Goal: Information Seeking & Learning: Learn about a topic

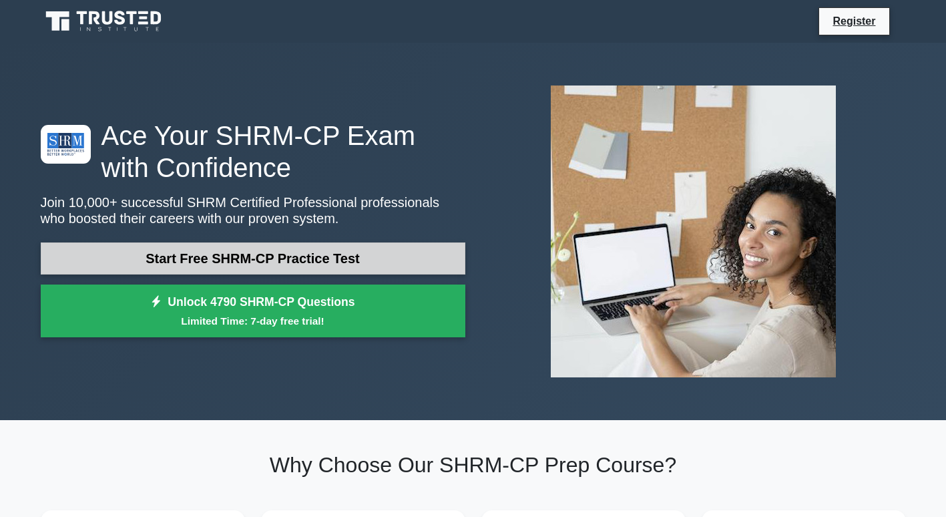
click at [325, 262] on link "Start Free SHRM-CP Practice Test" at bounding box center [253, 258] width 425 height 32
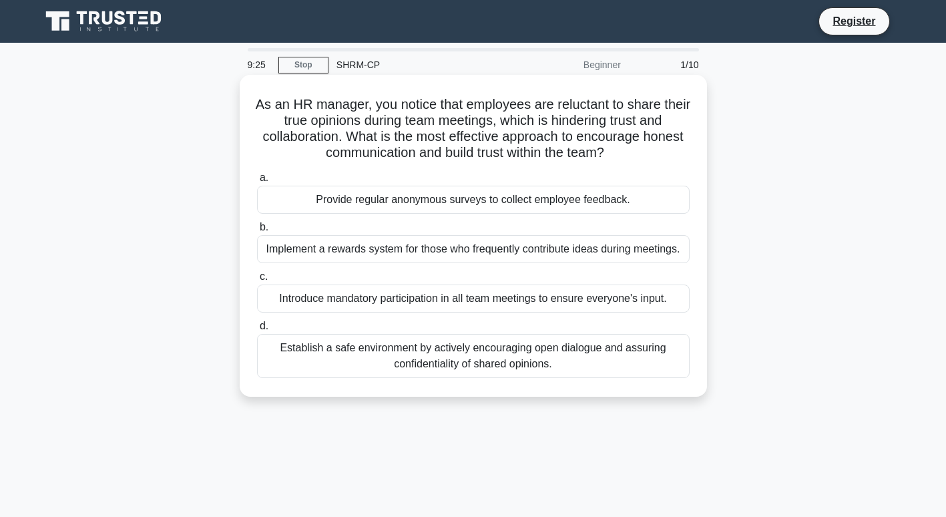
click at [441, 355] on div "Establish a safe environment by actively encouraging open dialogue and assuring…" at bounding box center [473, 356] width 433 height 44
click at [257, 331] on input "d. Establish a safe environment by actively encouraging open dialogue and assur…" at bounding box center [257, 326] width 0 height 9
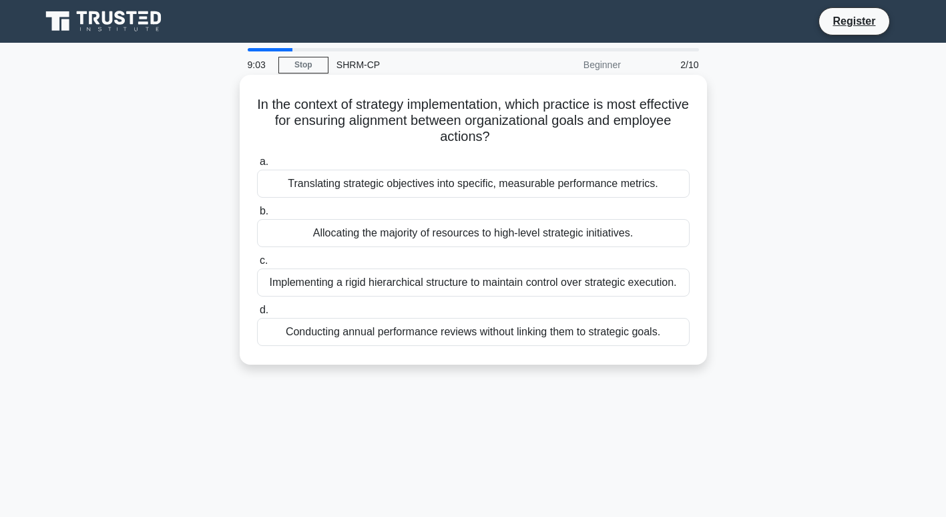
click at [374, 178] on div "Translating strategic objectives into specific, measurable performance metrics." at bounding box center [473, 184] width 433 height 28
click at [257, 166] on input "a. Translating strategic objectives into specific, measurable performance metri…" at bounding box center [257, 162] width 0 height 9
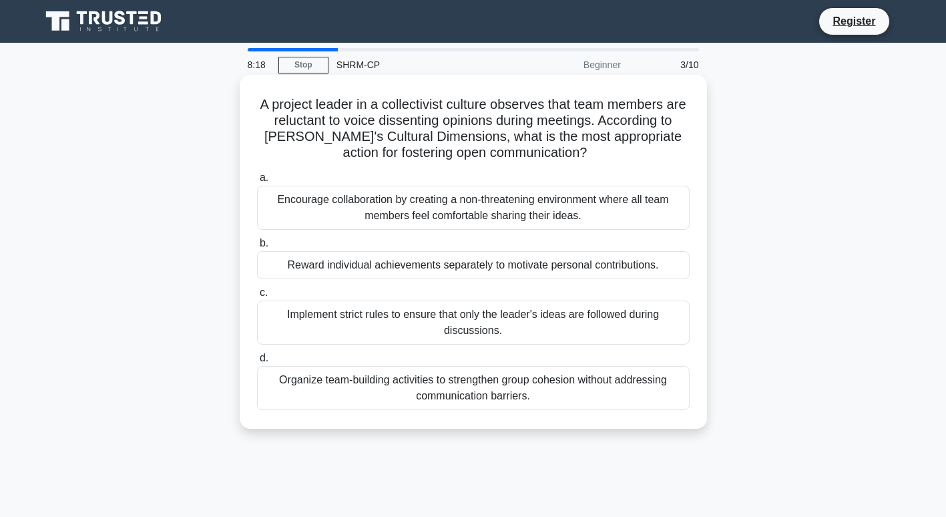
click at [455, 208] on div "Encourage collaboration by creating a non-threatening environment where all tea…" at bounding box center [473, 208] width 433 height 44
click at [257, 182] on input "a. Encourage collaboration by creating a non-threatening environment where all …" at bounding box center [257, 178] width 0 height 9
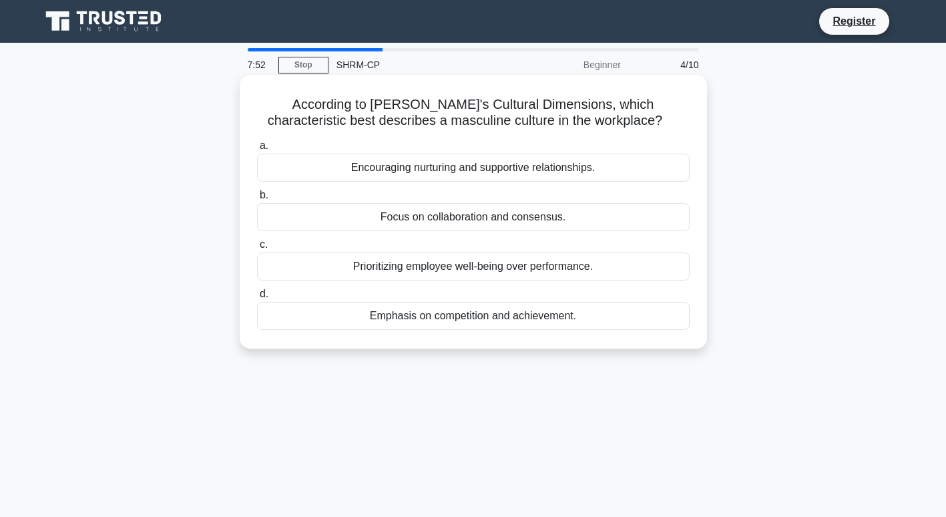
click at [425, 322] on div "Emphasis on competition and achievement." at bounding box center [473, 316] width 433 height 28
click at [257, 299] on input "d. Emphasis on competition and achievement." at bounding box center [257, 294] width 0 height 9
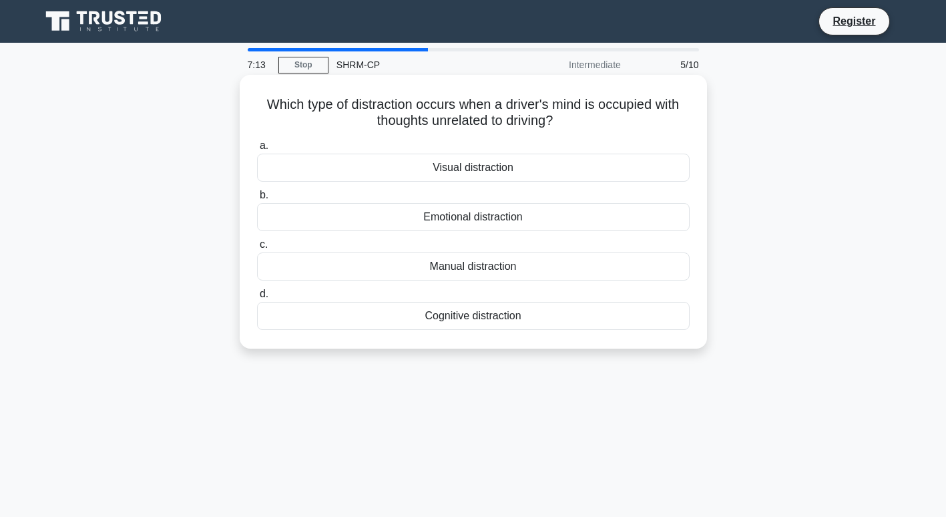
click at [403, 217] on div "Emotional distraction" at bounding box center [473, 217] width 433 height 28
click at [257, 200] on input "b. Emotional distraction" at bounding box center [257, 195] width 0 height 9
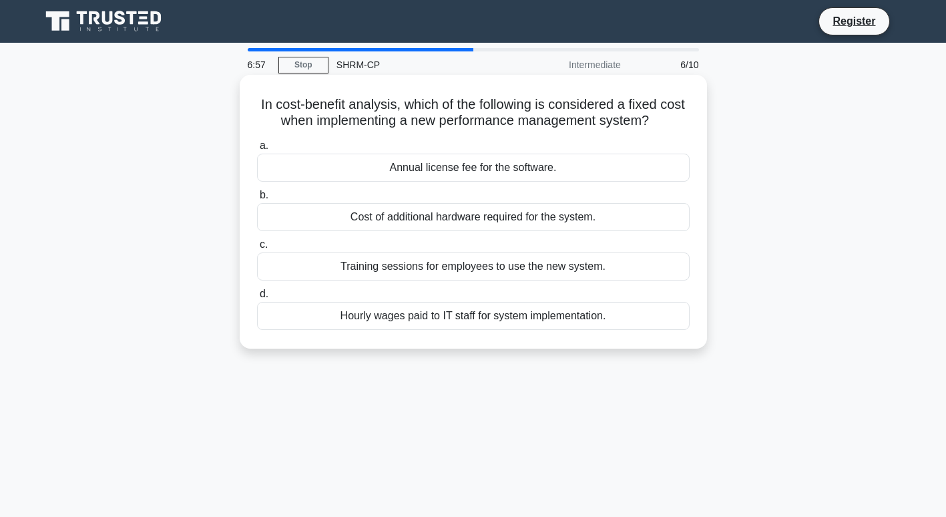
click at [463, 160] on div "Annual license fee for the software." at bounding box center [473, 168] width 433 height 28
click at [257, 150] on input "a. Annual license fee for the software." at bounding box center [257, 146] width 0 height 9
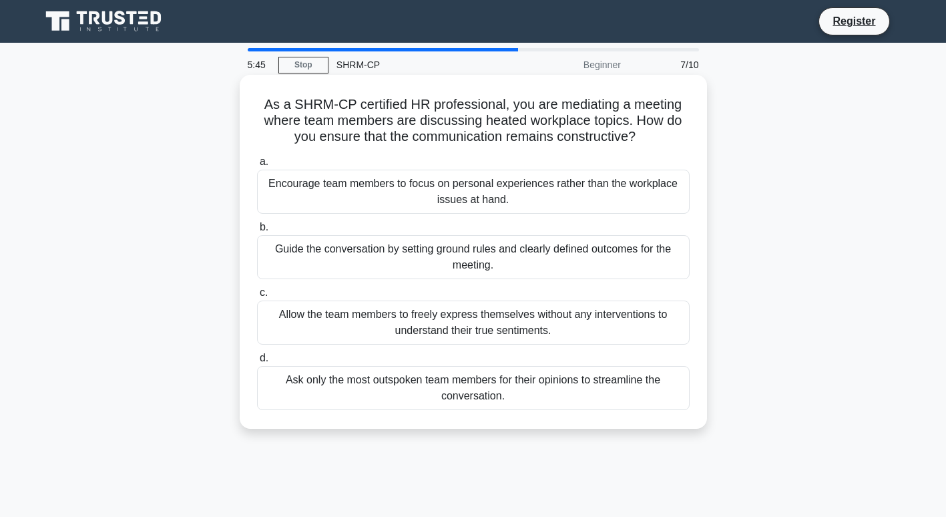
click at [419, 321] on div "Allow the team members to freely express themselves without any interventions t…" at bounding box center [473, 323] width 433 height 44
click at [257, 297] on input "c. Allow the team members to freely express themselves without any intervention…" at bounding box center [257, 292] width 0 height 9
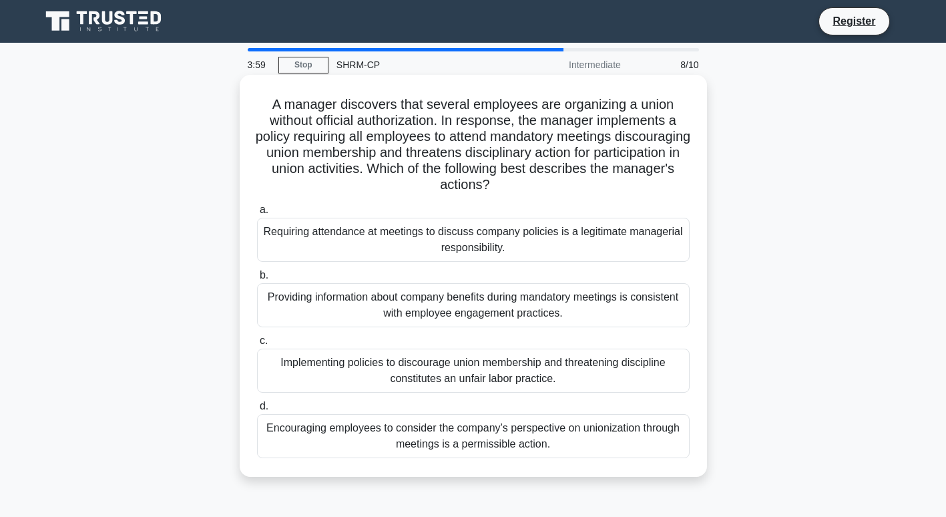
click at [467, 243] on div "Requiring attendance at meetings to discuss company policies is a legitimate ma…" at bounding box center [473, 240] width 433 height 44
click at [257, 214] on input "a. Requiring attendance at meetings to discuss company policies is a legitimate…" at bounding box center [257, 210] width 0 height 9
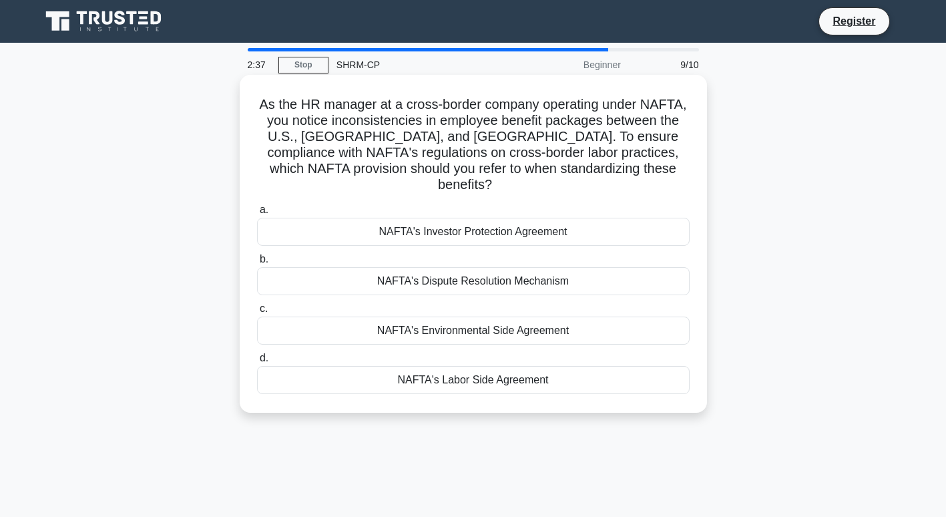
click at [475, 371] on div "NAFTA's Labor Side Agreement" at bounding box center [473, 380] width 433 height 28
click at [257, 363] on input "d. NAFTA's Labor Side Agreement" at bounding box center [257, 358] width 0 height 9
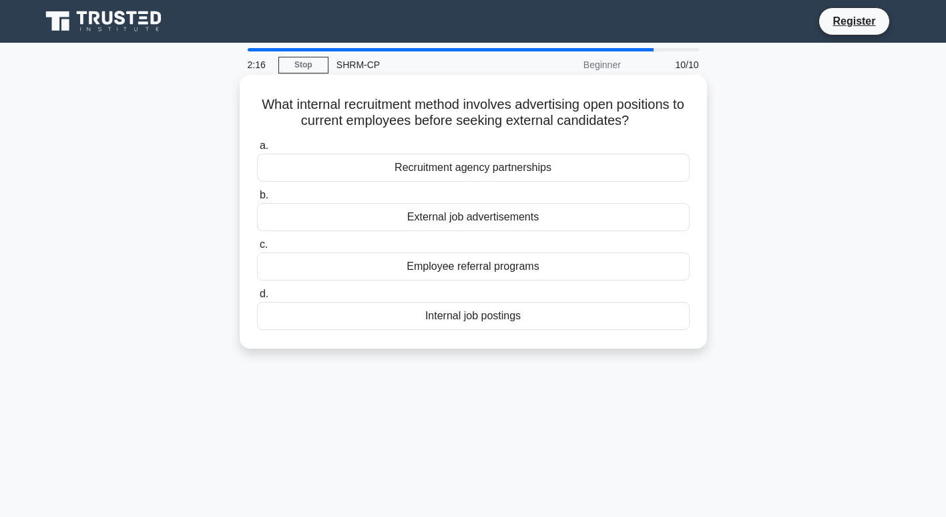
click at [455, 315] on div "Internal job postings" at bounding box center [473, 316] width 433 height 28
click at [257, 299] on input "d. Internal job postings" at bounding box center [257, 294] width 0 height 9
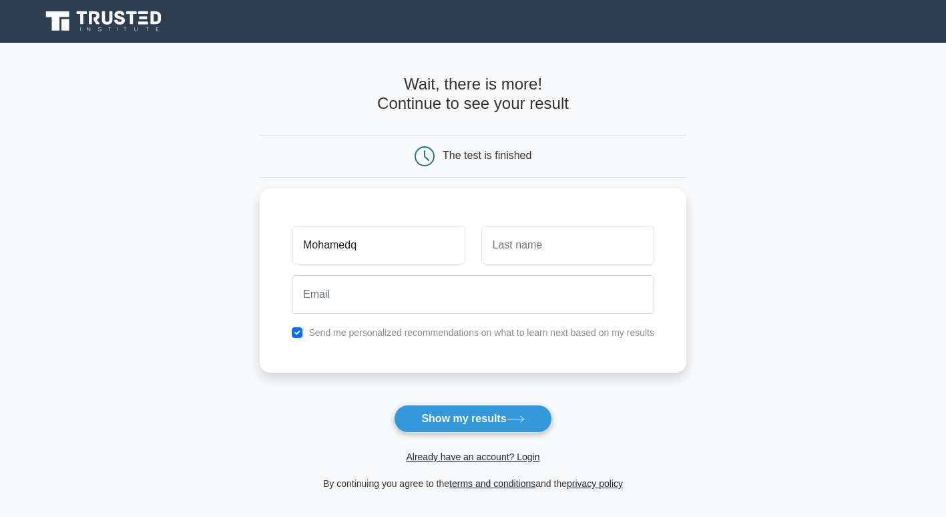
type input "Mohamedq"
type input "Yusuf"
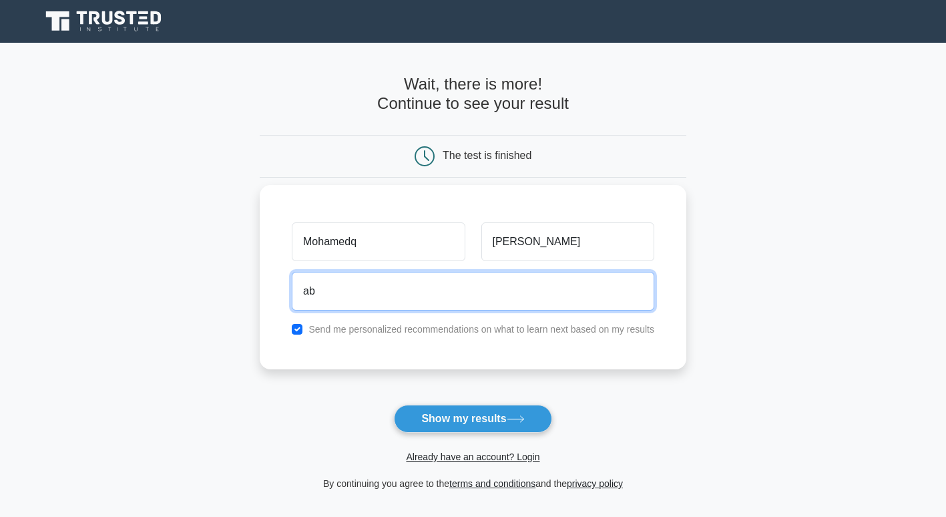
click at [442, 294] on input "ab" at bounding box center [473, 291] width 363 height 39
type input "abjadyusuf@gmail.com"
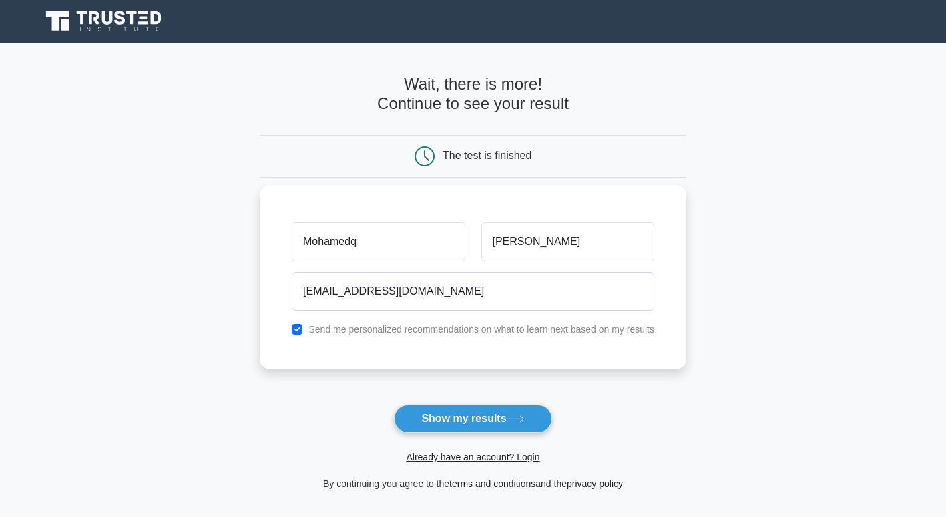
click at [307, 333] on div "Send me personalized recommendations on what to learn next based on my results" at bounding box center [473, 329] width 379 height 16
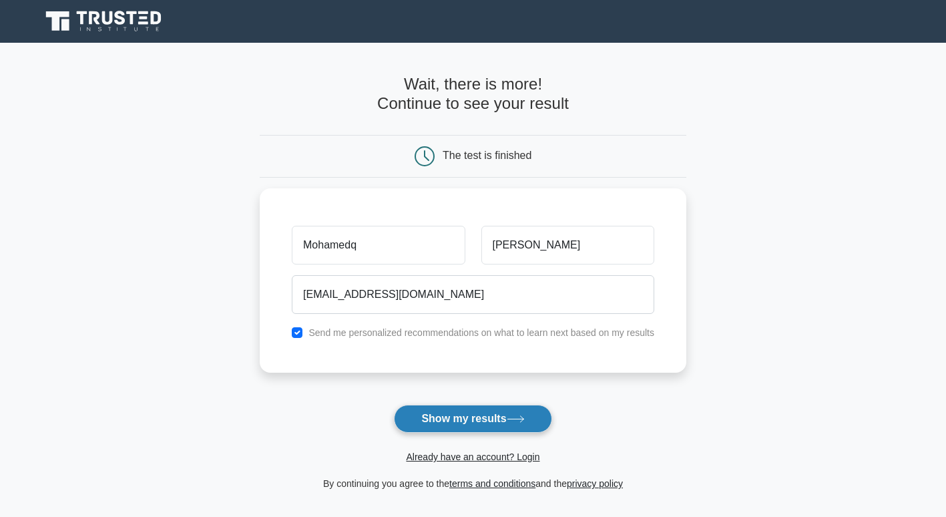
click at [437, 420] on button "Show my results" at bounding box center [473, 419] width 158 height 28
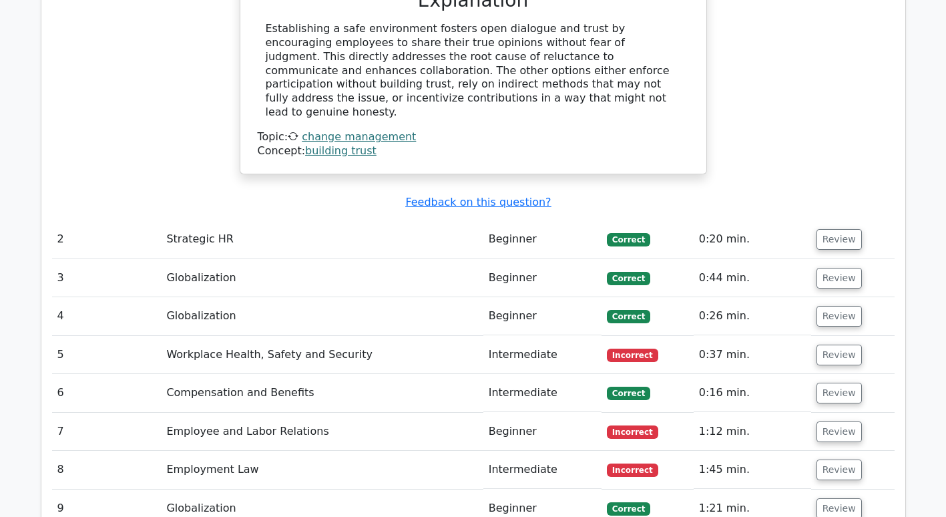
scroll to position [1537, 0]
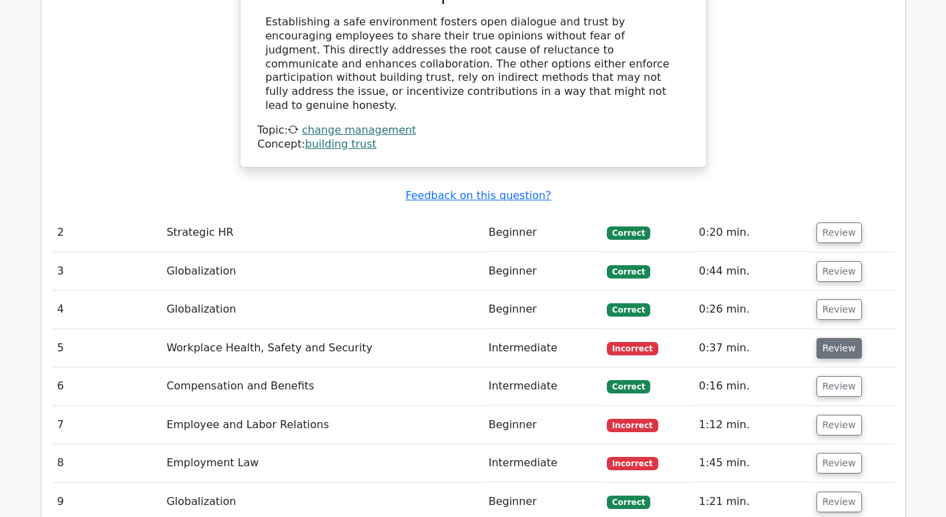
click at [834, 338] on button "Review" at bounding box center [839, 348] width 45 height 21
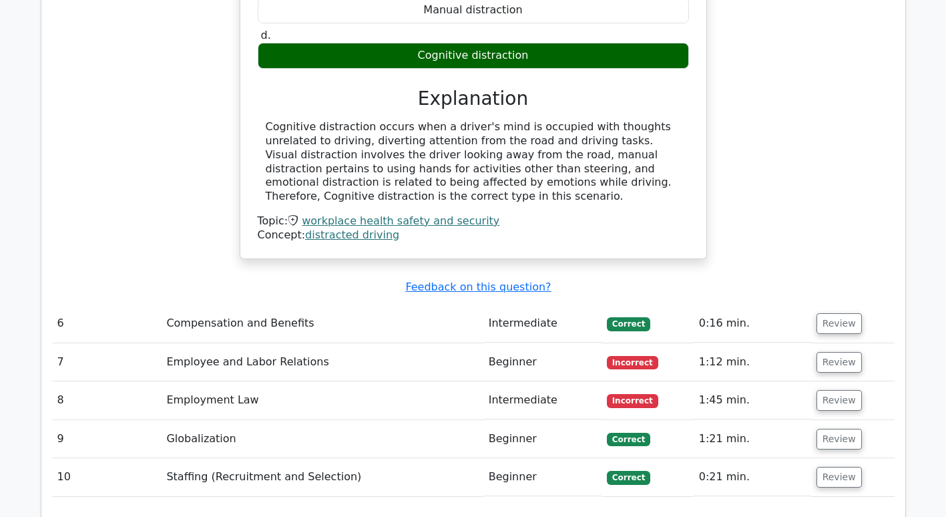
scroll to position [2080, 0]
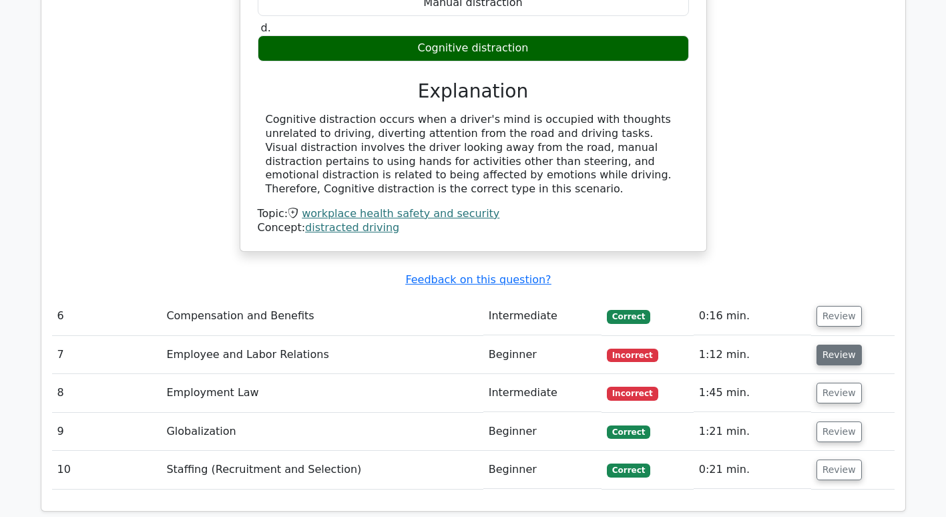
click at [823, 345] on button "Review" at bounding box center [839, 355] width 45 height 21
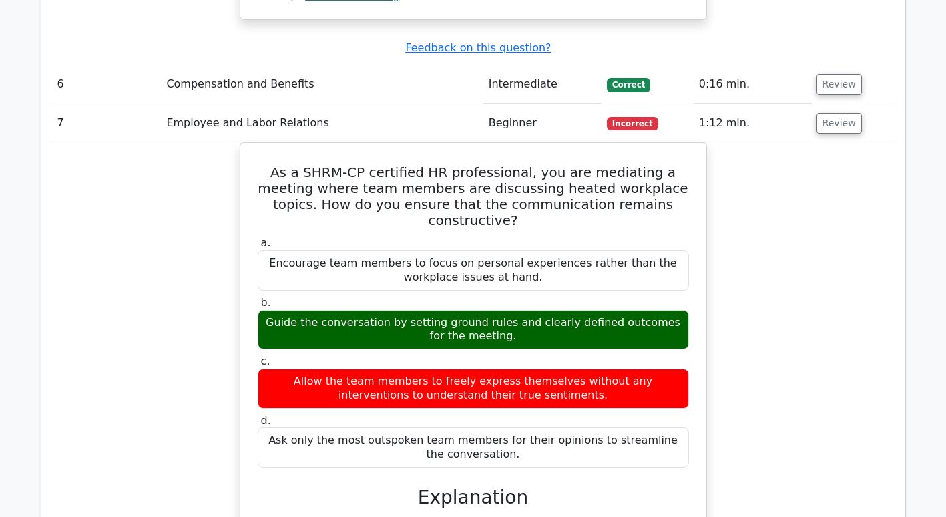
scroll to position [2064, 0]
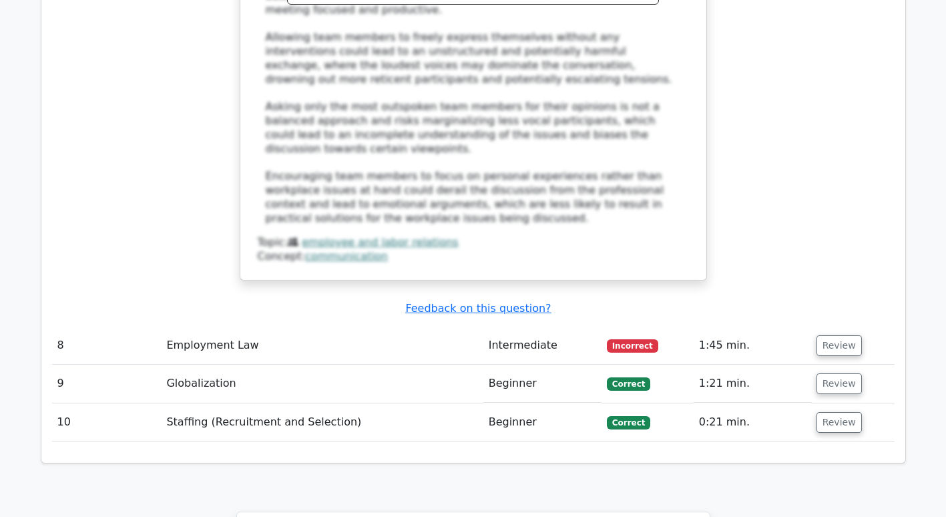
scroll to position [2962, 0]
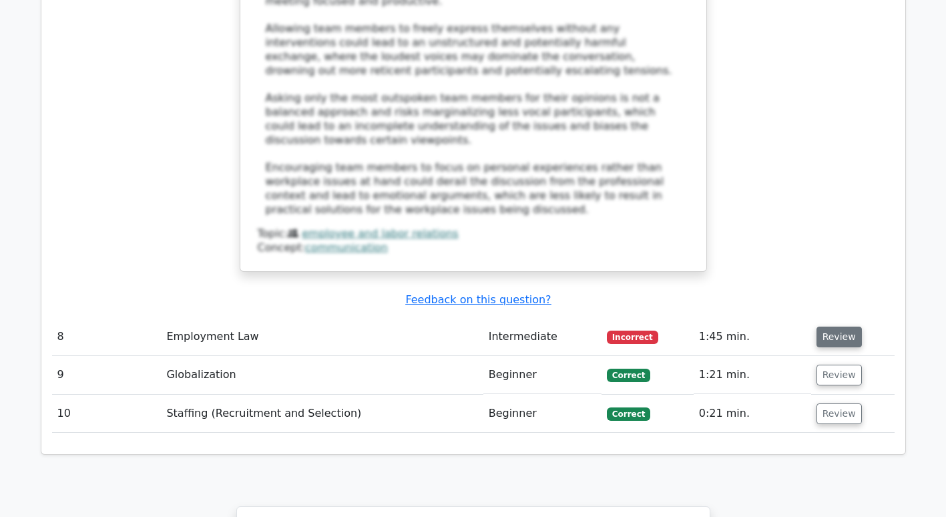
click at [833, 327] on button "Review" at bounding box center [839, 337] width 45 height 21
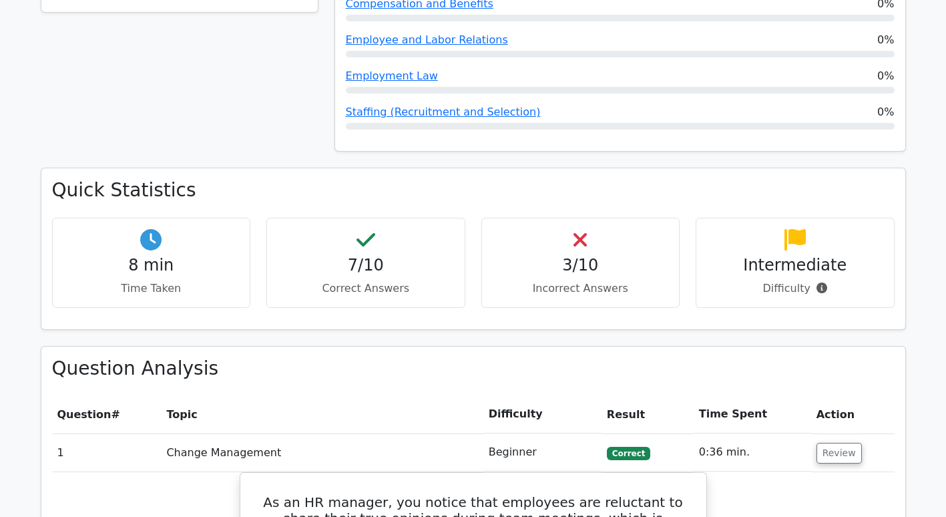
scroll to position [717, 0]
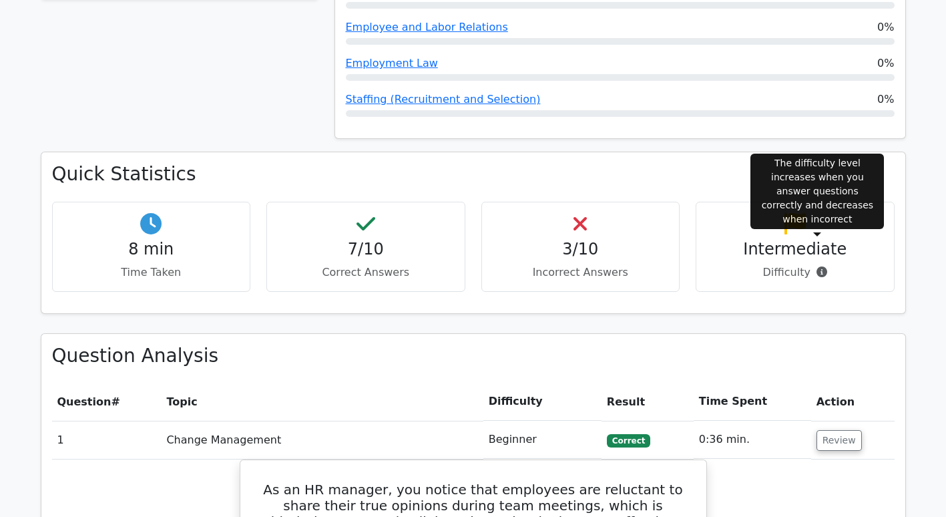
click at [819, 266] on icon at bounding box center [822, 271] width 11 height 11
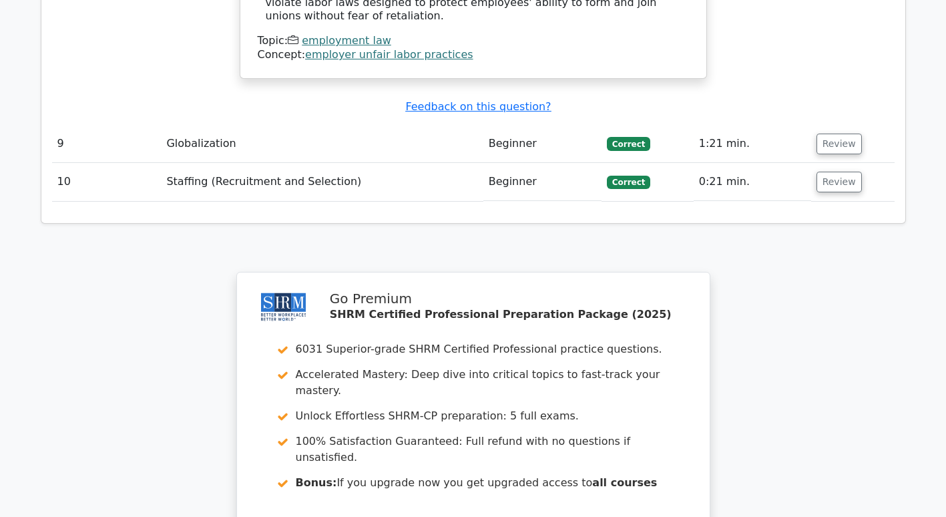
scroll to position [3950, 0]
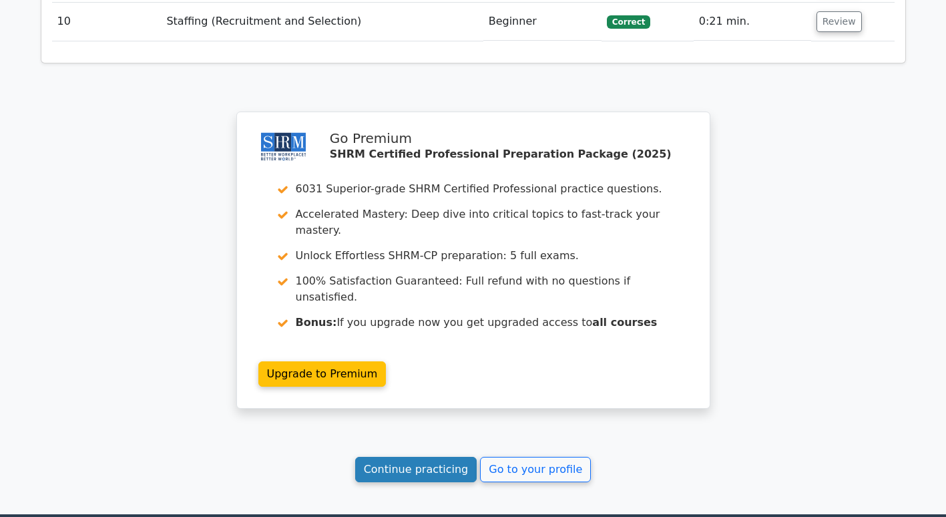
click at [434, 457] on link "Continue practicing" at bounding box center [416, 469] width 122 height 25
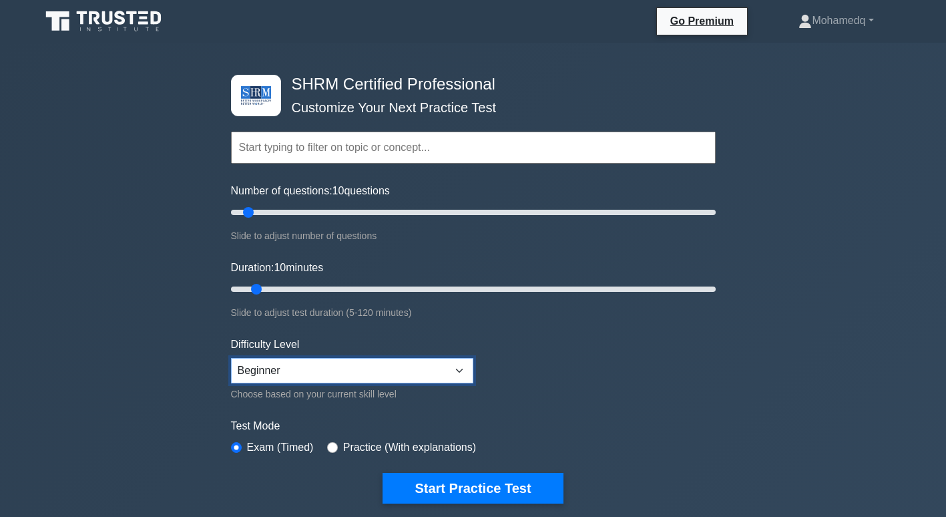
click at [395, 368] on select "Beginner Intermediate Expert" at bounding box center [352, 370] width 242 height 25
select select "intermediate"
click at [231, 358] on select "Beginner Intermediate Expert" at bounding box center [352, 370] width 242 height 25
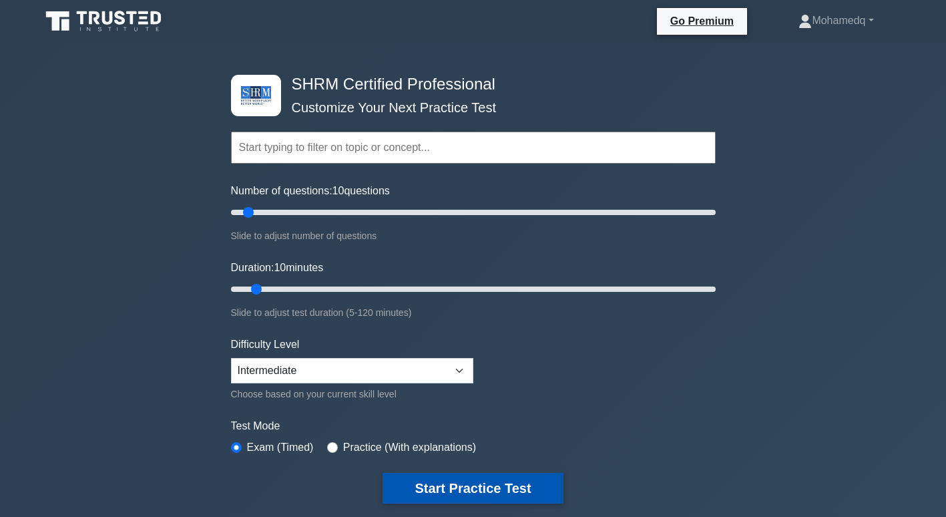
click at [454, 492] on button "Start Practice Test" at bounding box center [473, 488] width 180 height 31
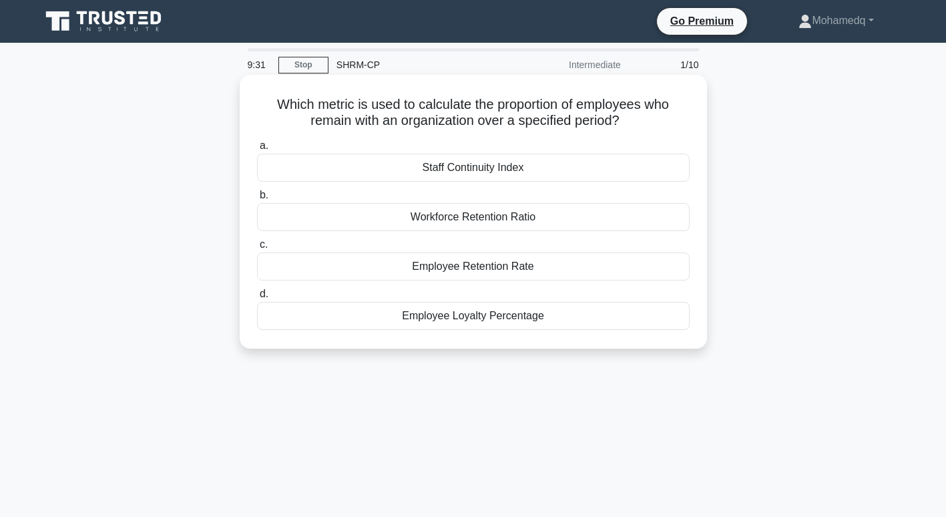
click at [434, 268] on div "Employee Retention Rate" at bounding box center [473, 266] width 433 height 28
click at [257, 249] on input "c. Employee Retention Rate" at bounding box center [257, 244] width 0 height 9
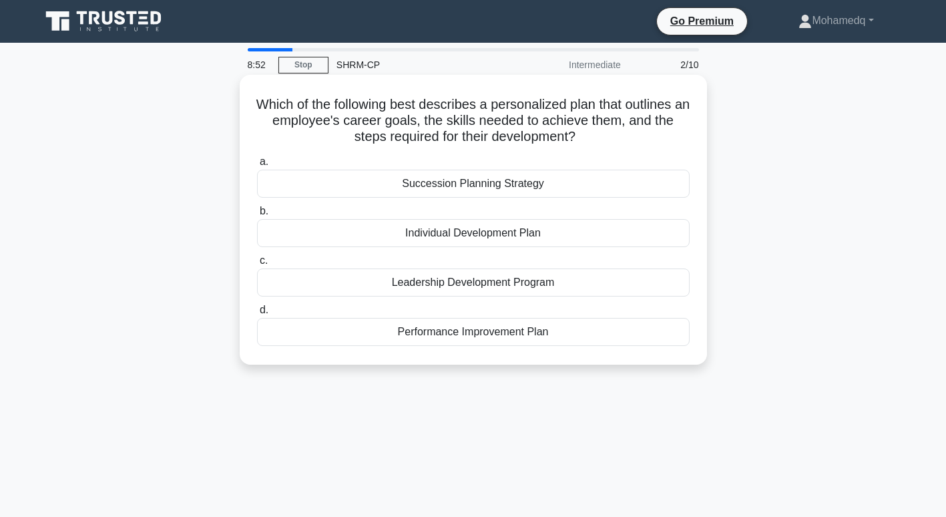
click at [555, 232] on div "Individual Development Plan" at bounding box center [473, 233] width 433 height 28
click at [257, 216] on input "b. Individual Development Plan" at bounding box center [257, 211] width 0 height 9
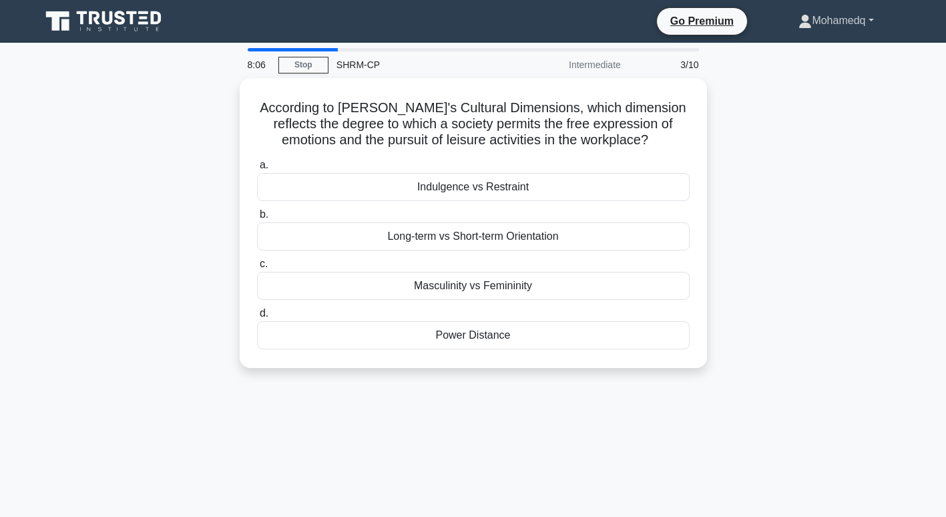
click at [871, 21] on link "Mohamedq" at bounding box center [836, 20] width 139 height 27
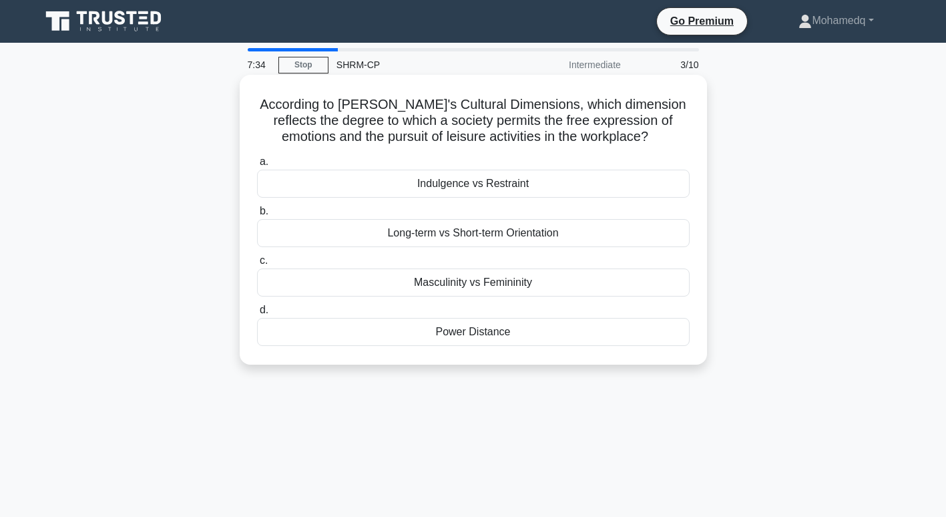
click at [460, 182] on div "Indulgence vs Restraint" at bounding box center [473, 184] width 433 height 28
click at [257, 166] on input "a. Indulgence vs Restraint" at bounding box center [257, 162] width 0 height 9
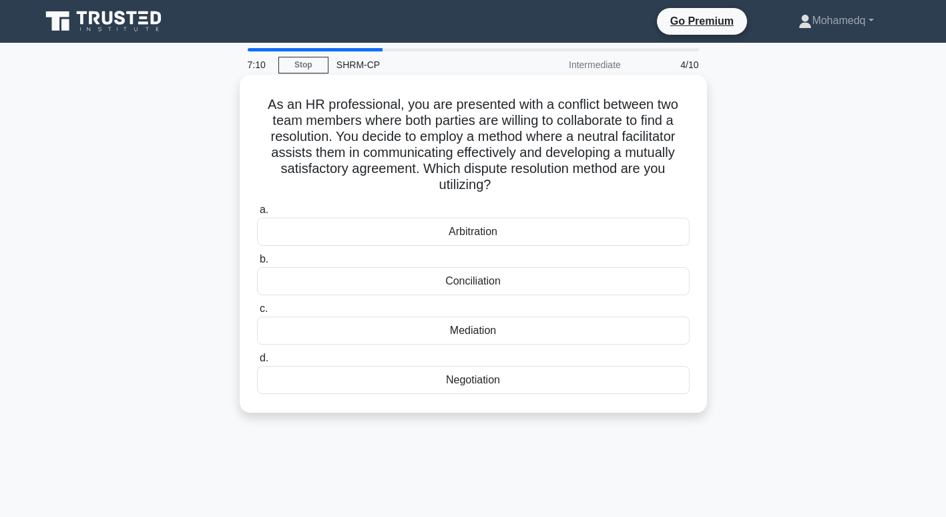
click at [477, 331] on div "Mediation" at bounding box center [473, 331] width 433 height 28
click at [257, 313] on input "c. Mediation" at bounding box center [257, 309] width 0 height 9
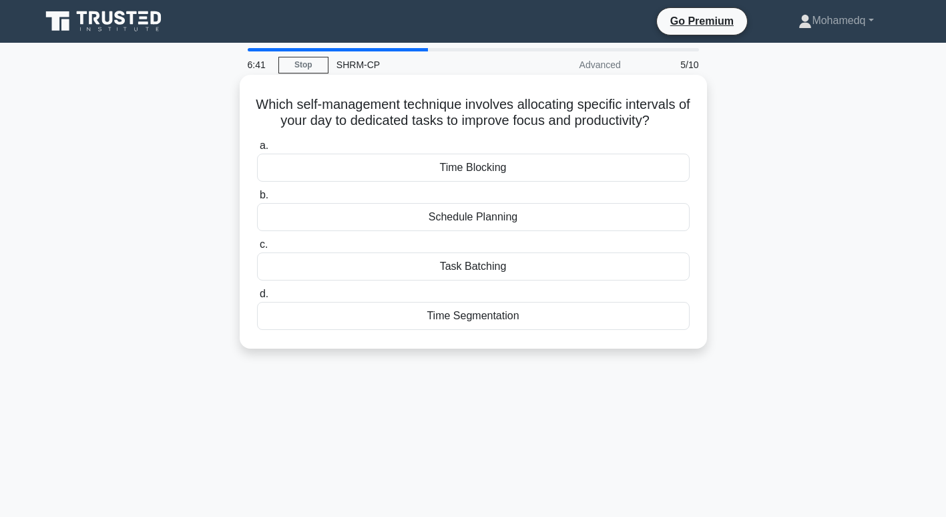
click at [468, 172] on div "Time Blocking" at bounding box center [473, 168] width 433 height 28
click at [257, 150] on input "a. Time Blocking" at bounding box center [257, 146] width 0 height 9
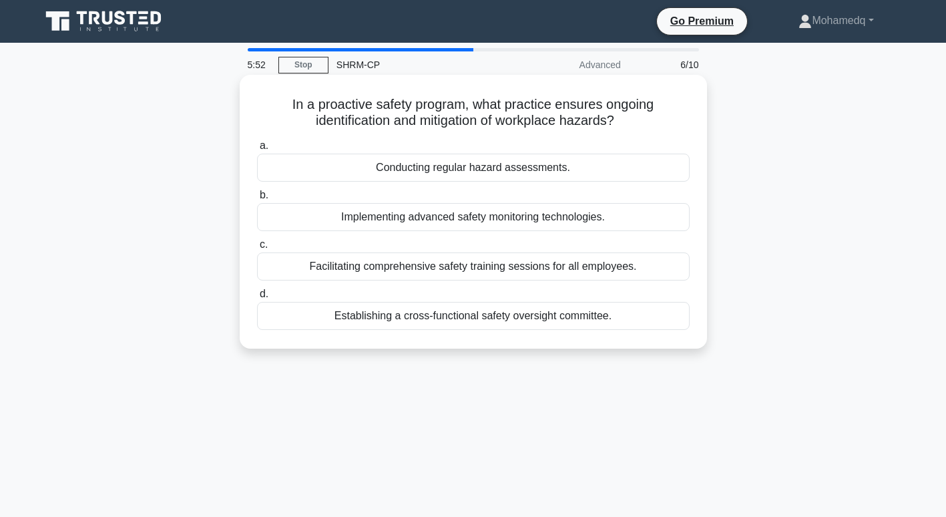
click at [443, 170] on div "Conducting regular hazard assessments." at bounding box center [473, 168] width 433 height 28
click at [257, 150] on input "a. Conducting regular hazard assessments." at bounding box center [257, 146] width 0 height 9
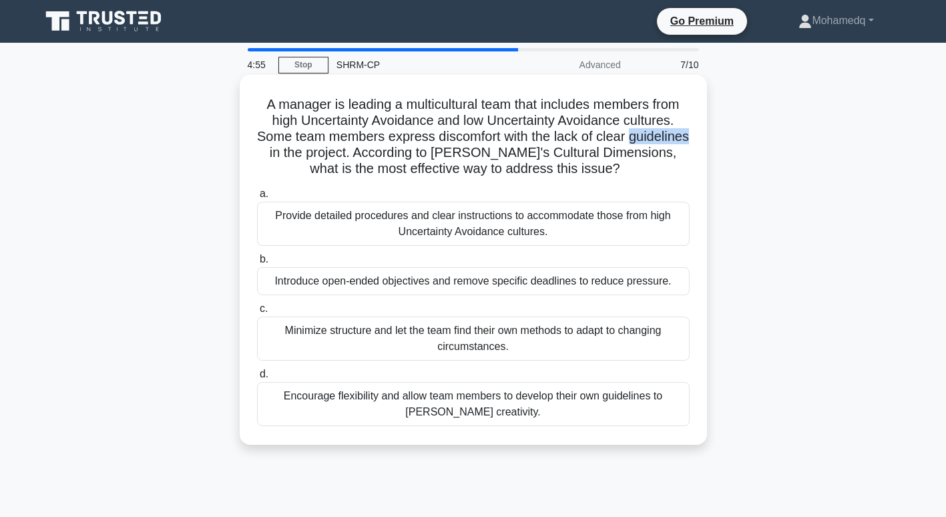
drag, startPoint x: 320, startPoint y: 153, endPoint x: 259, endPoint y: 156, distance: 60.9
click at [259, 156] on h5 "A manager is leading a multicultural team that includes members from high Uncer…" at bounding box center [473, 136] width 435 height 81
drag, startPoint x: 259, startPoint y: 156, endPoint x: 280, endPoint y: 158, distance: 21.4
click at [280, 158] on h5 "A manager is leading a multicultural team that includes members from high Uncer…" at bounding box center [473, 136] width 435 height 81
drag, startPoint x: 324, startPoint y: 153, endPoint x: 405, endPoint y: 151, distance: 80.8
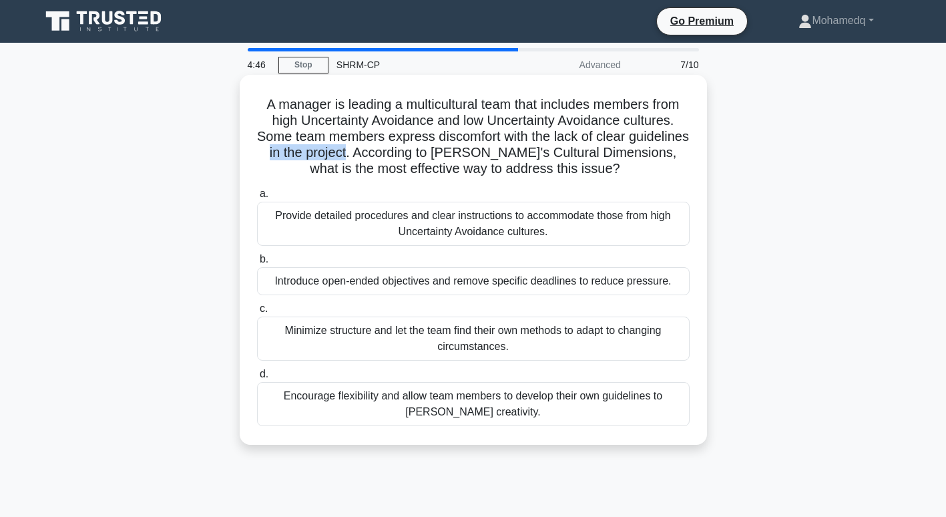
click at [405, 151] on h5 "A manager is leading a multicultural team that includes members from high Uncer…" at bounding box center [473, 136] width 435 height 81
click at [433, 230] on div "Provide detailed procedures and clear instructions to accommodate those from hi…" at bounding box center [473, 224] width 433 height 44
click at [257, 198] on input "a. Provide detailed procedures and clear instructions to accommodate those from…" at bounding box center [257, 194] width 0 height 9
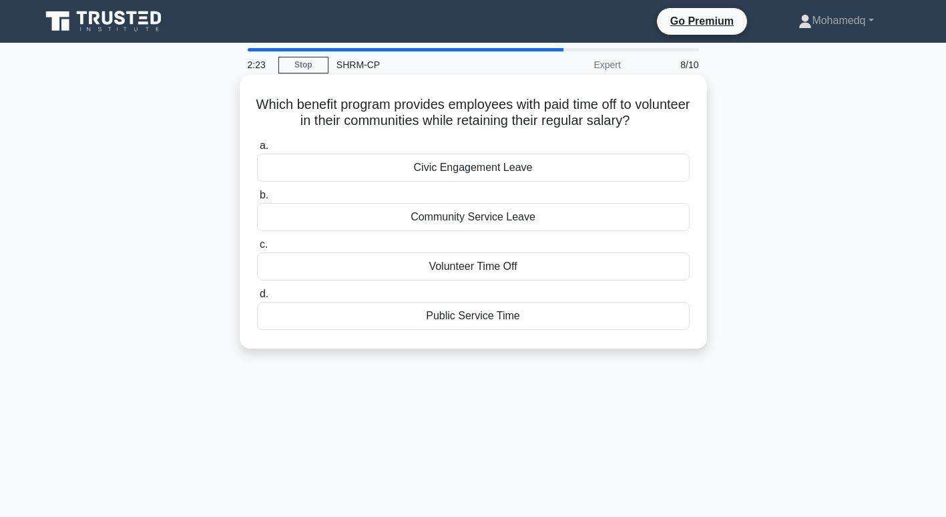
click at [488, 268] on div "Volunteer Time Off" at bounding box center [473, 266] width 433 height 28
click at [257, 249] on input "c. Volunteer Time Off" at bounding box center [257, 244] width 0 height 9
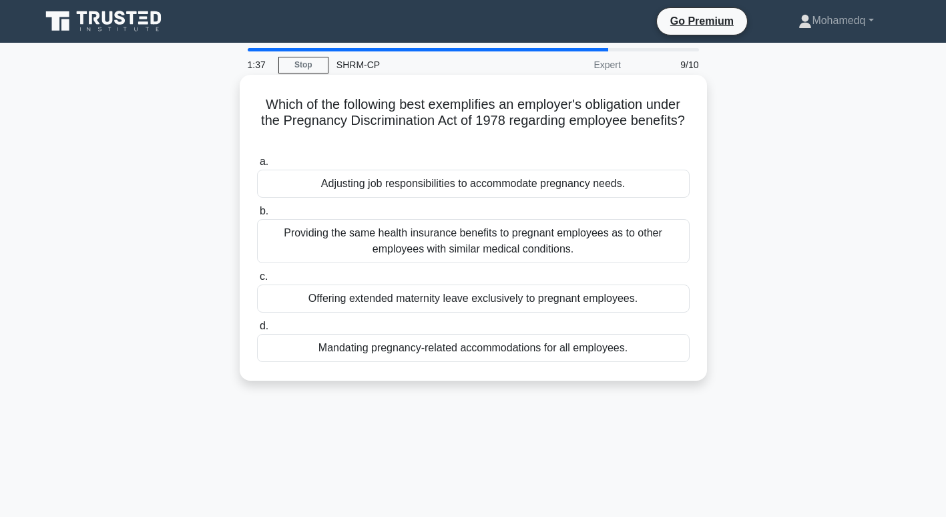
click at [400, 250] on div "Providing the same health insurance benefits to pregnant employees as to other …" at bounding box center [473, 241] width 433 height 44
click at [257, 216] on input "b. Providing the same health insurance benefits to pregnant employees as to oth…" at bounding box center [257, 211] width 0 height 9
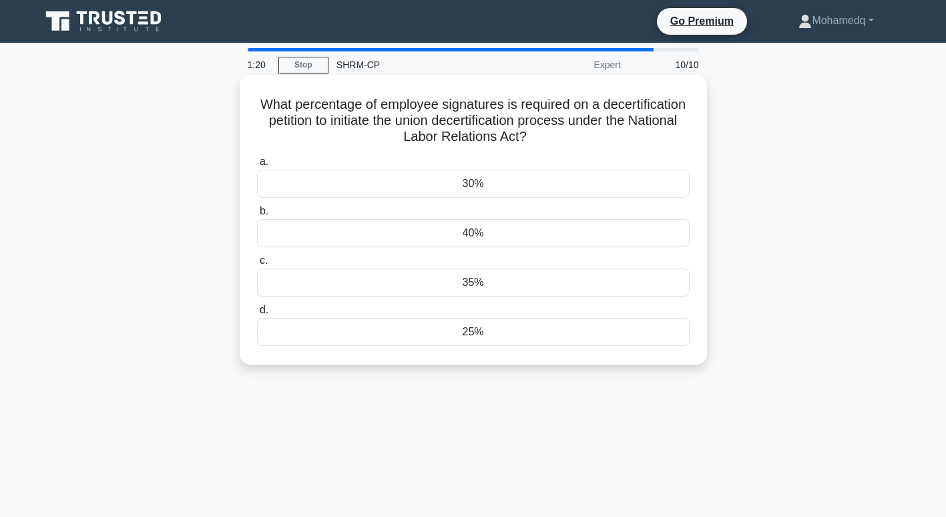
click at [467, 190] on div "30%" at bounding box center [473, 184] width 433 height 28
click at [257, 166] on input "a. 30%" at bounding box center [257, 162] width 0 height 9
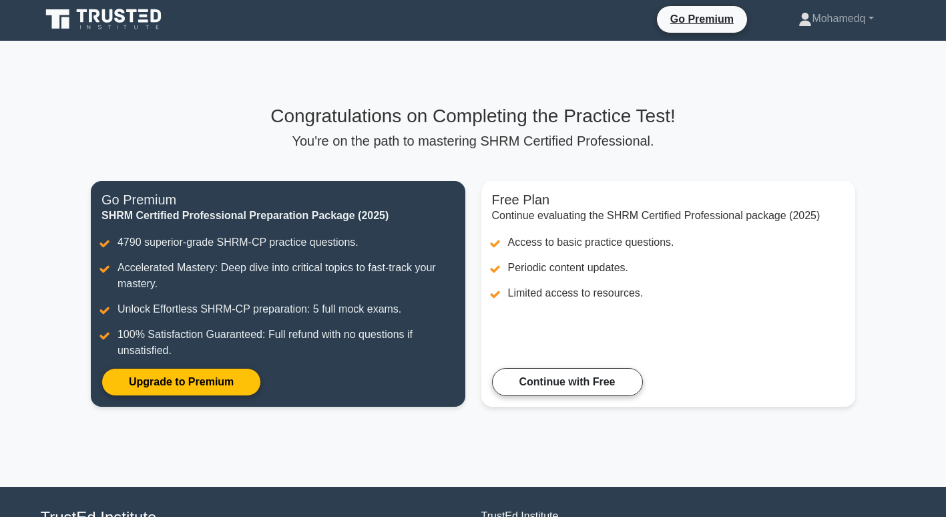
scroll to position [1, 0]
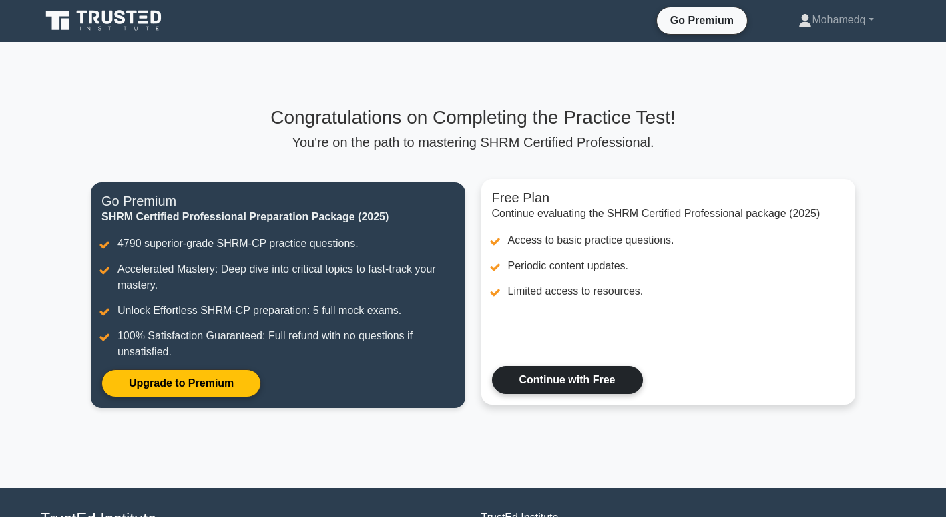
click at [577, 374] on link "Continue with Free" at bounding box center [567, 380] width 151 height 28
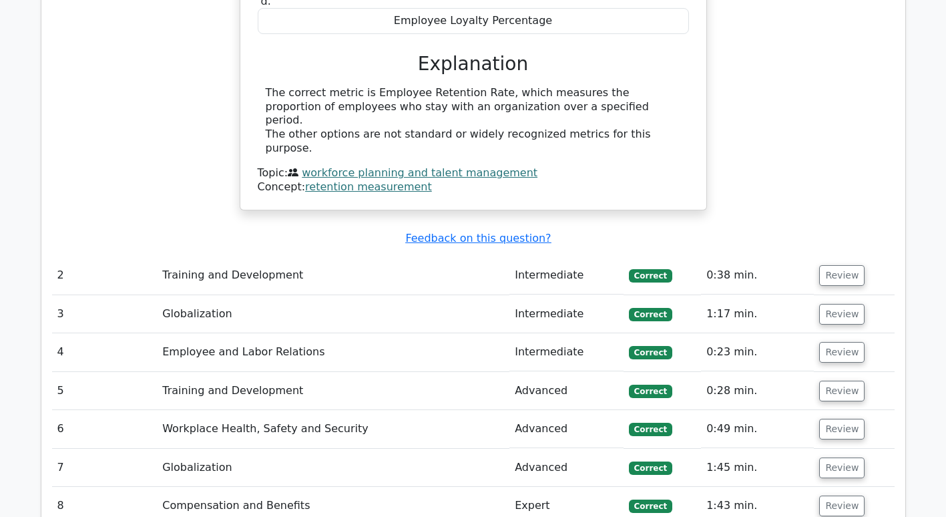
scroll to position [1340, 0]
click at [829, 265] on button "Review" at bounding box center [841, 275] width 45 height 21
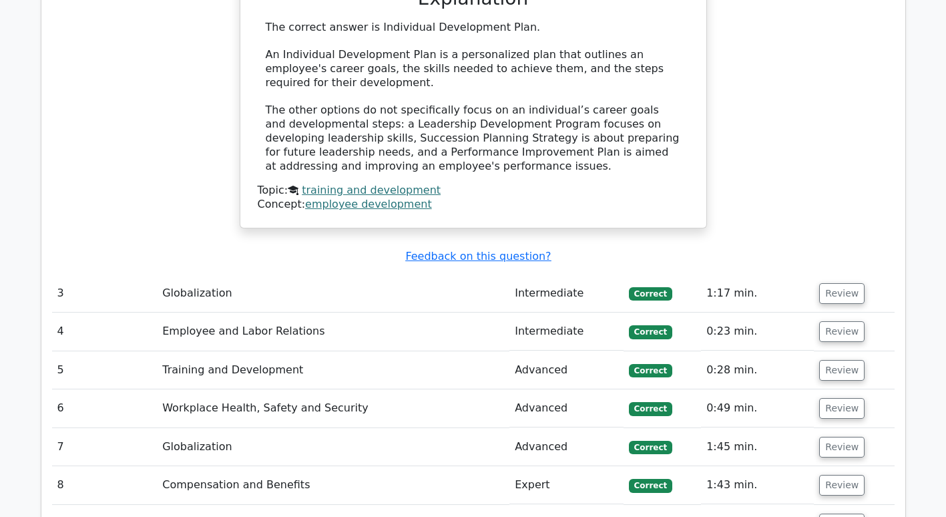
scroll to position [1940, 0]
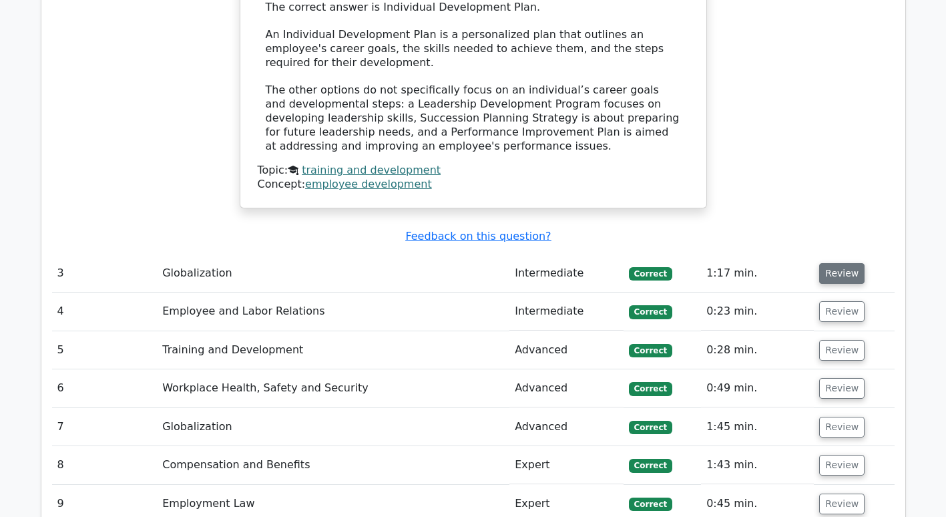
click at [839, 263] on button "Review" at bounding box center [841, 273] width 45 height 21
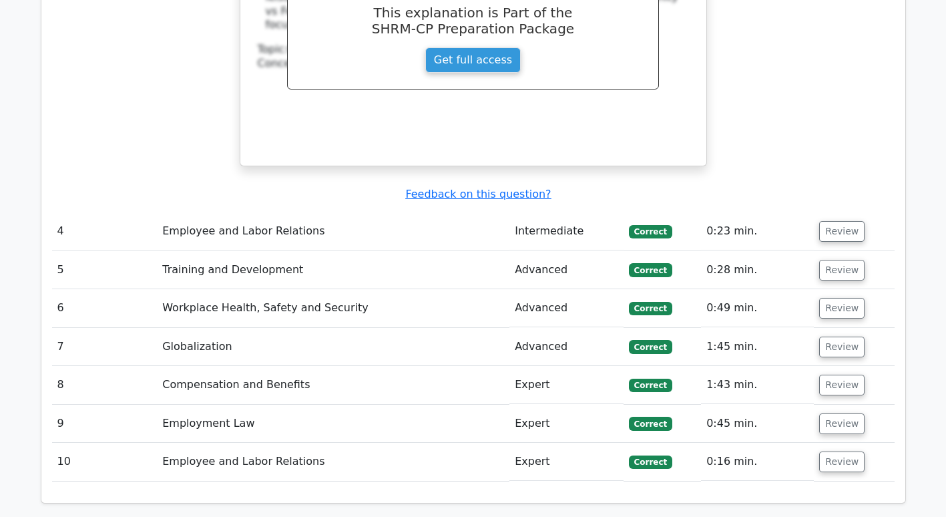
scroll to position [2599, 0]
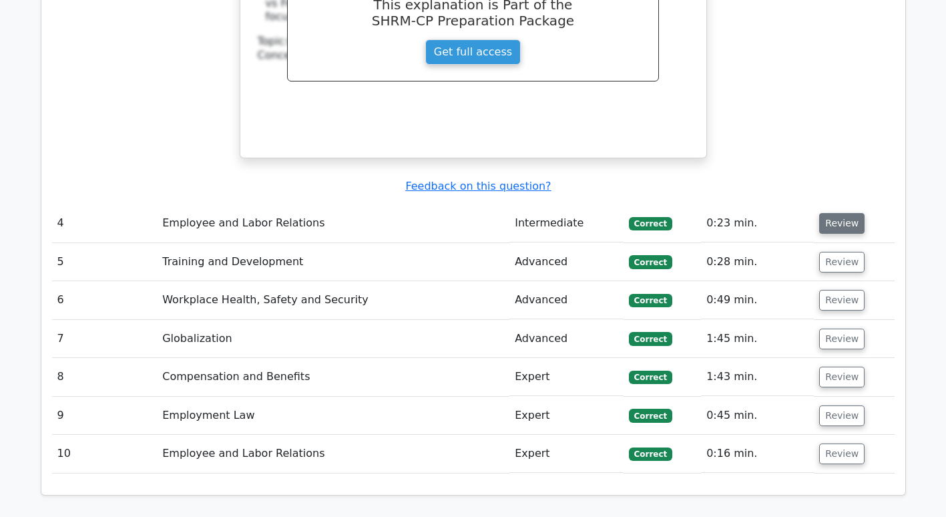
click at [828, 213] on button "Review" at bounding box center [841, 223] width 45 height 21
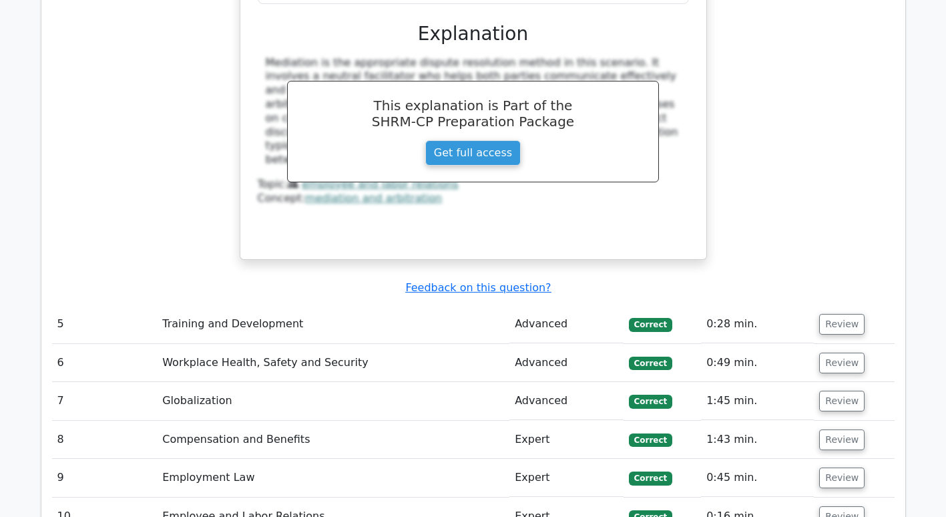
scroll to position [3149, 0]
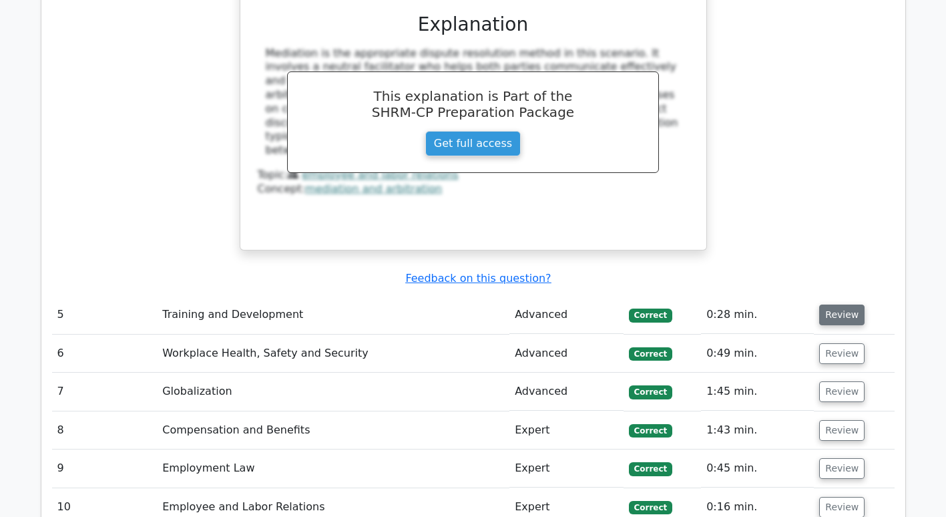
click at [831, 305] on button "Review" at bounding box center [841, 315] width 45 height 21
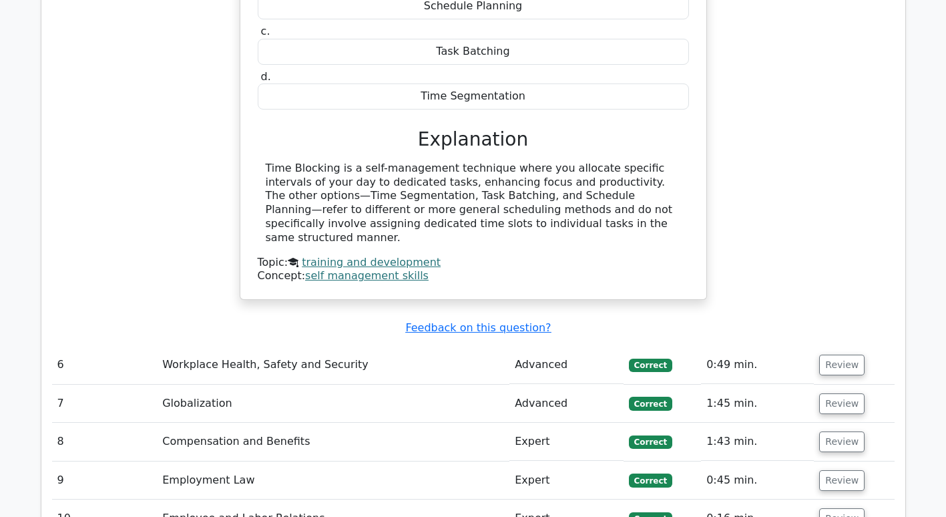
scroll to position [3643, 0]
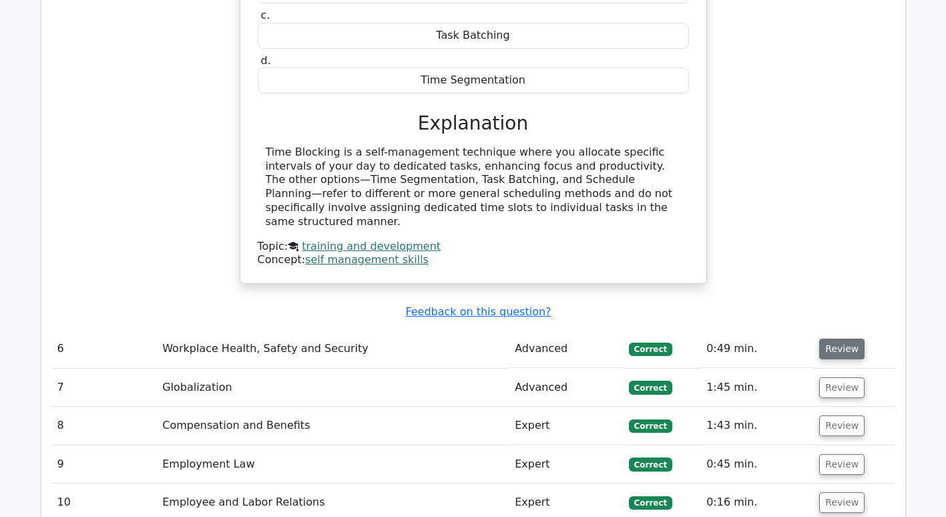
click at [833, 339] on button "Review" at bounding box center [841, 349] width 45 height 21
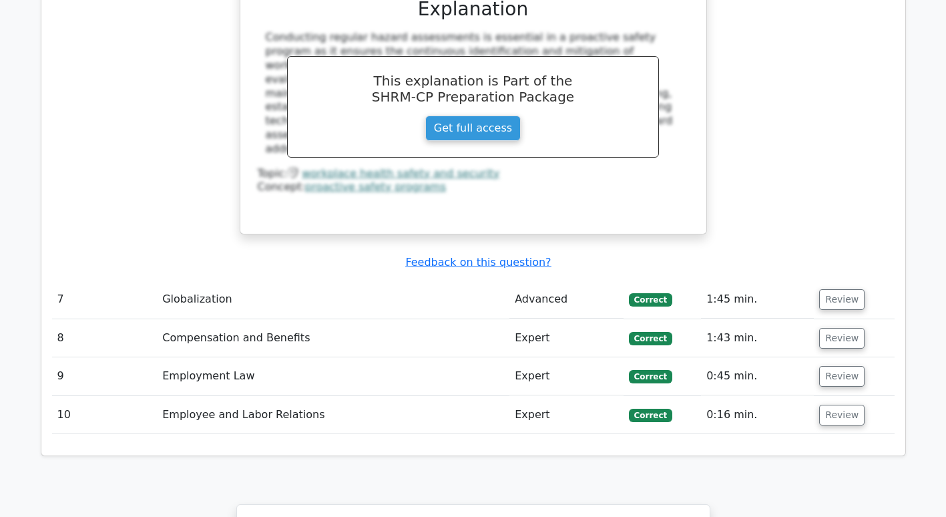
scroll to position [4279, 0]
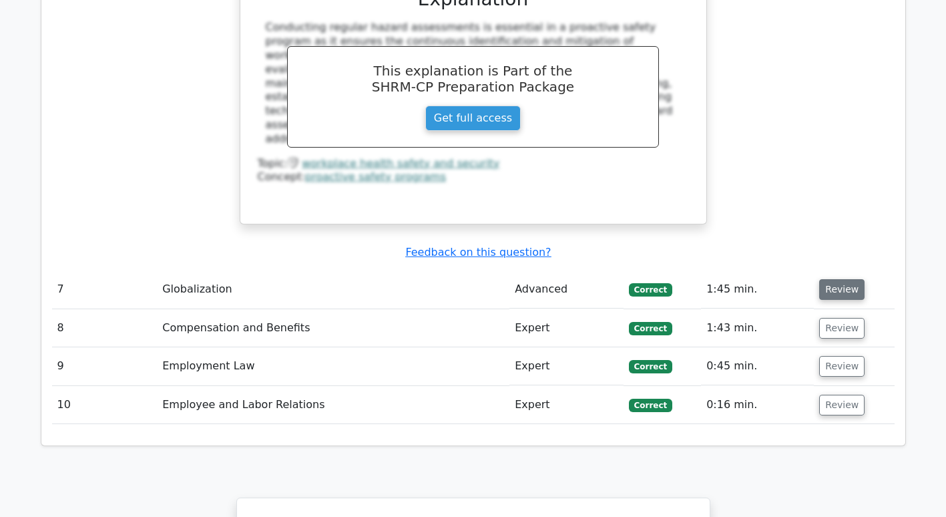
click at [835, 279] on button "Review" at bounding box center [841, 289] width 45 height 21
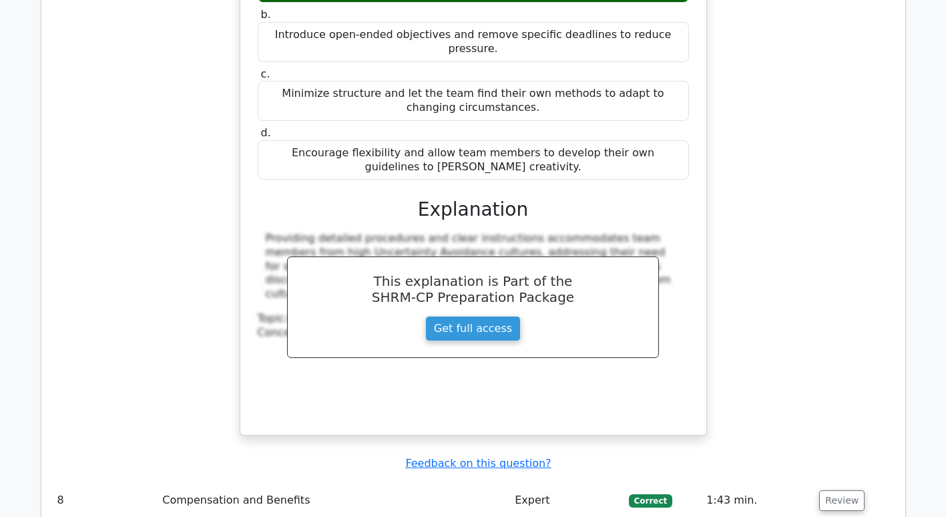
scroll to position [4841, 0]
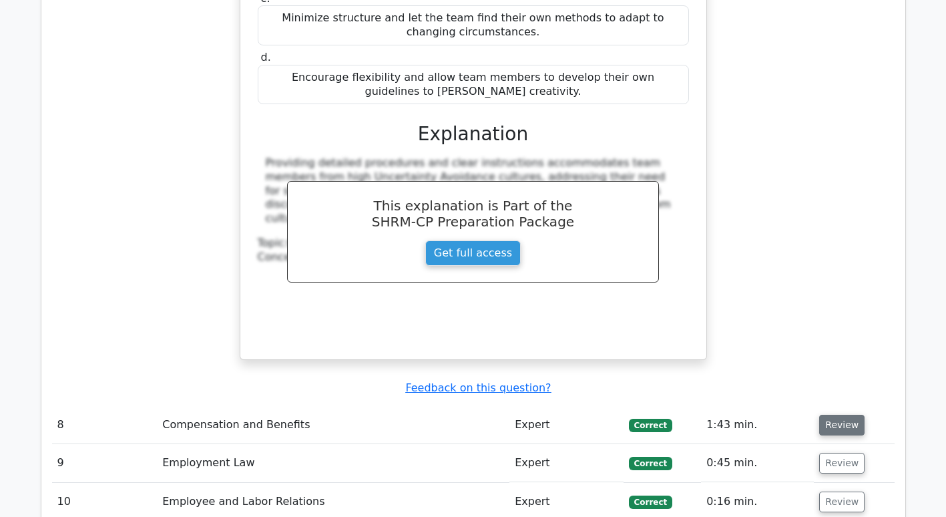
click at [833, 415] on button "Review" at bounding box center [841, 425] width 45 height 21
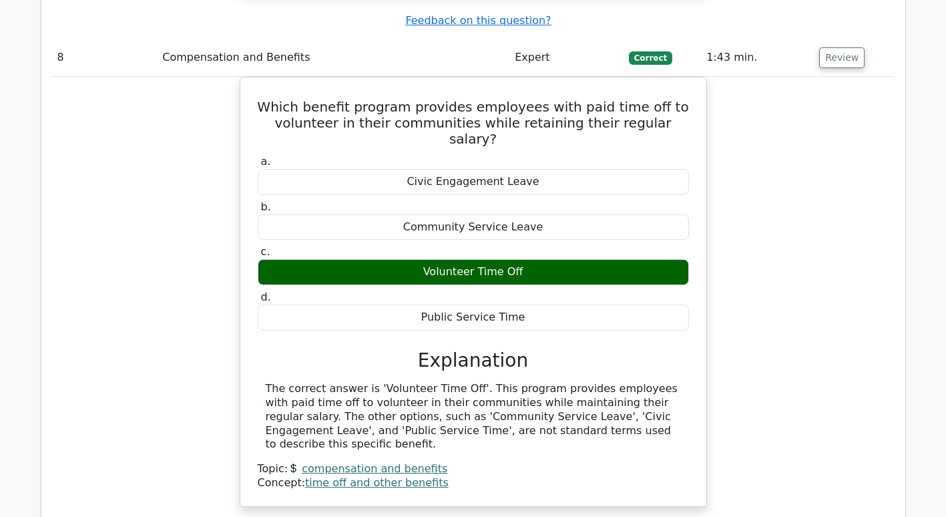
scroll to position [5220, 0]
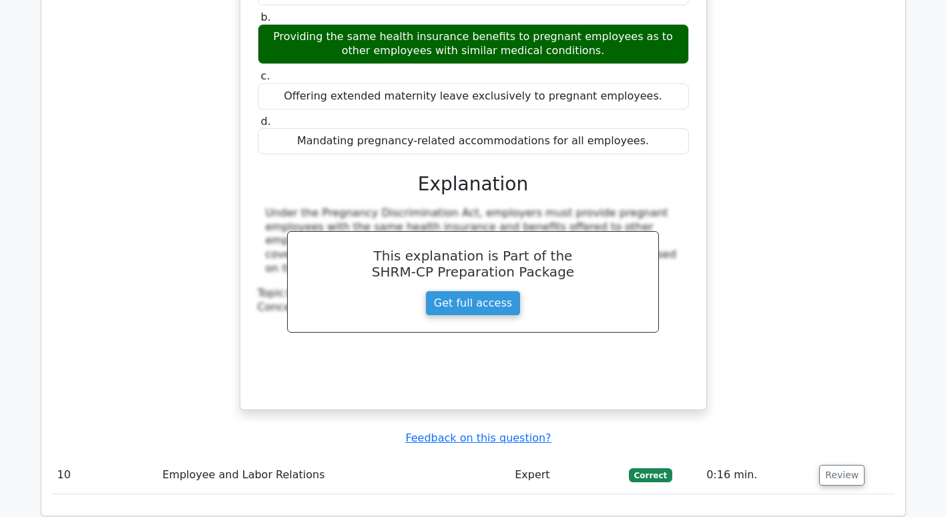
scroll to position [5925, 0]
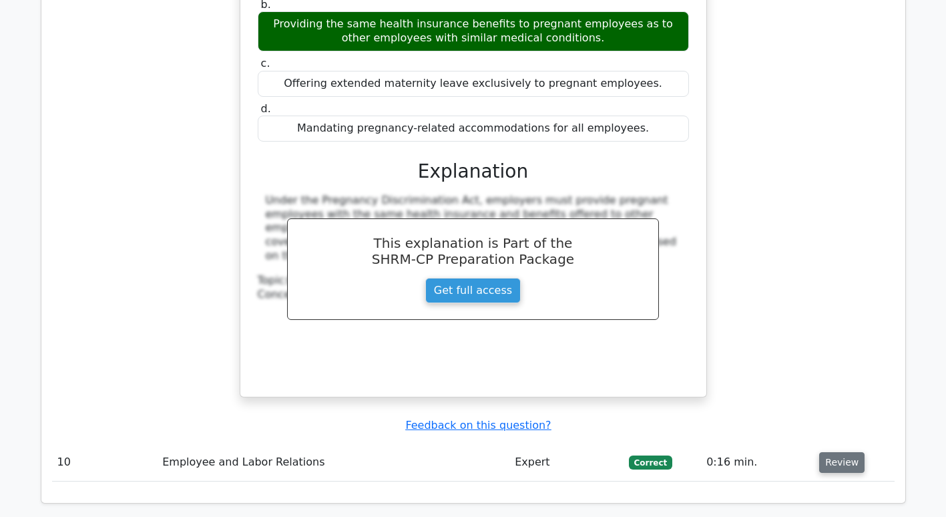
click at [837, 452] on button "Review" at bounding box center [841, 462] width 45 height 21
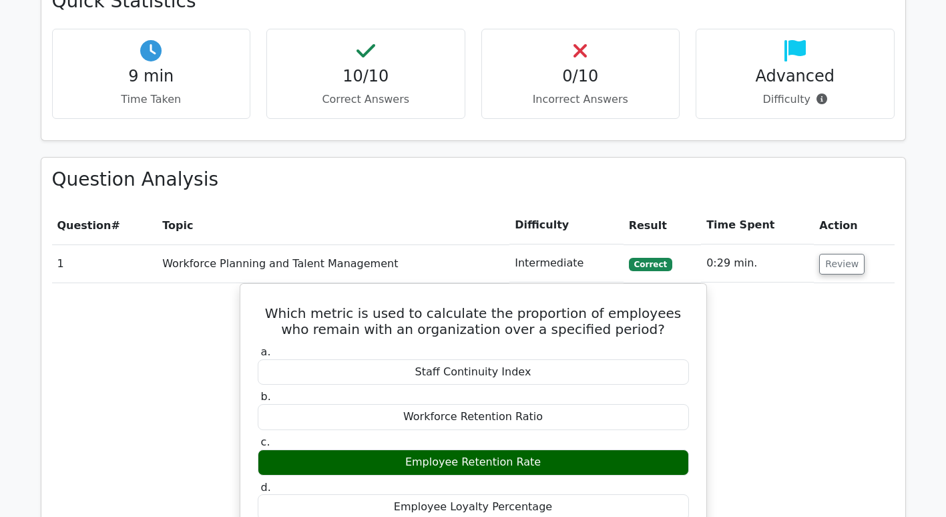
scroll to position [837, 0]
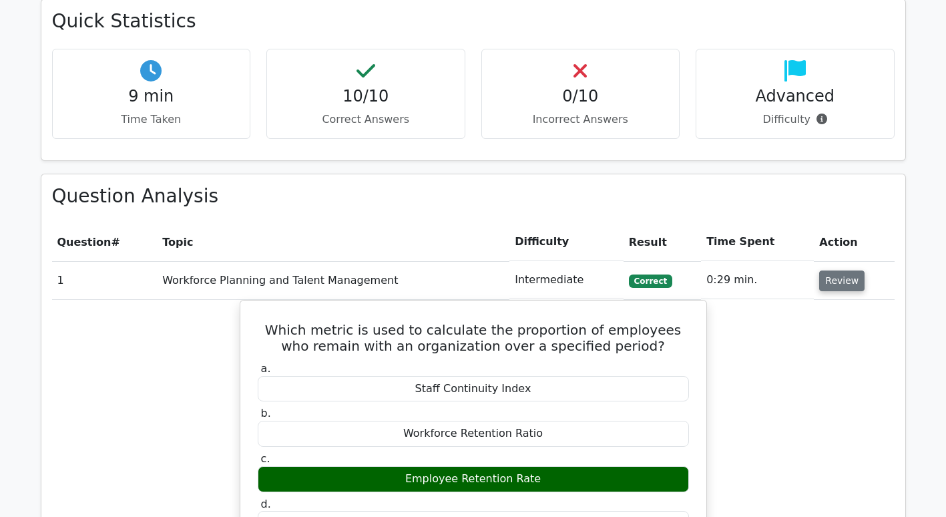
click at [837, 270] on button "Review" at bounding box center [841, 280] width 45 height 21
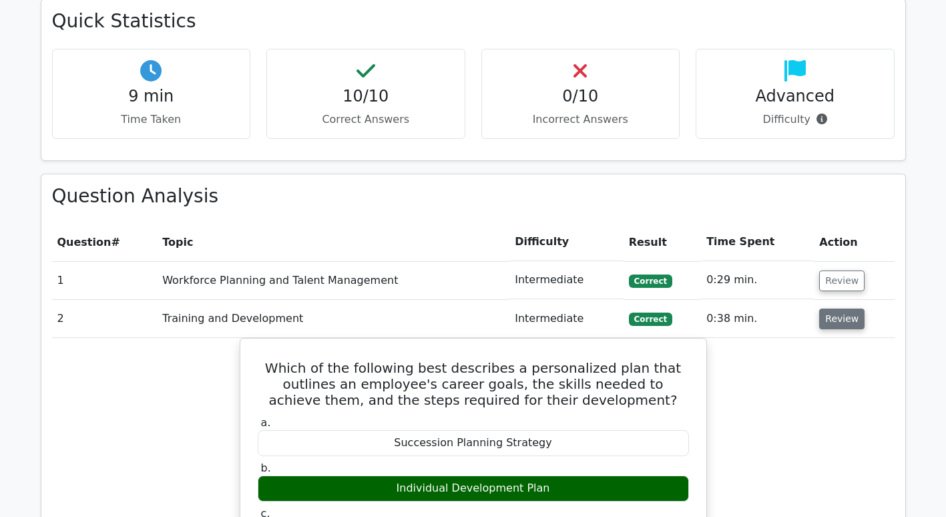
click at [839, 309] on button "Review" at bounding box center [841, 319] width 45 height 21
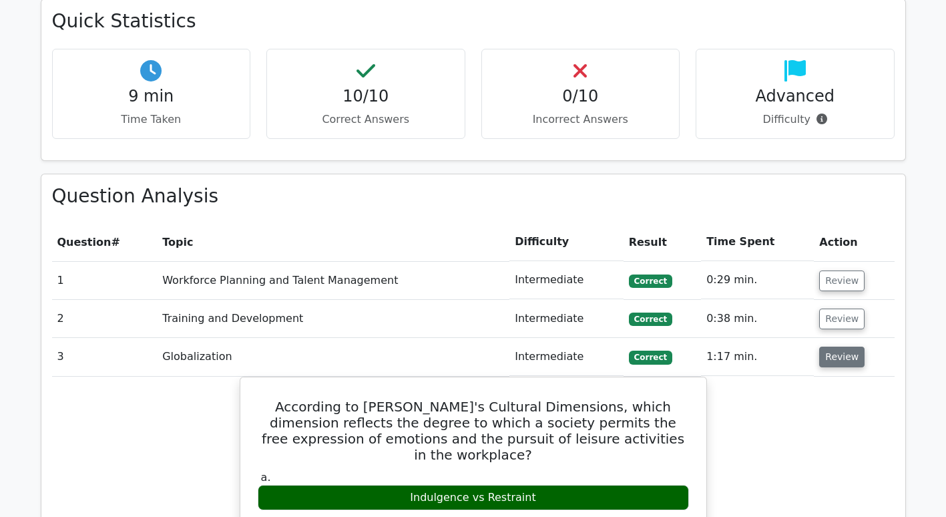
click at [835, 347] on button "Review" at bounding box center [841, 357] width 45 height 21
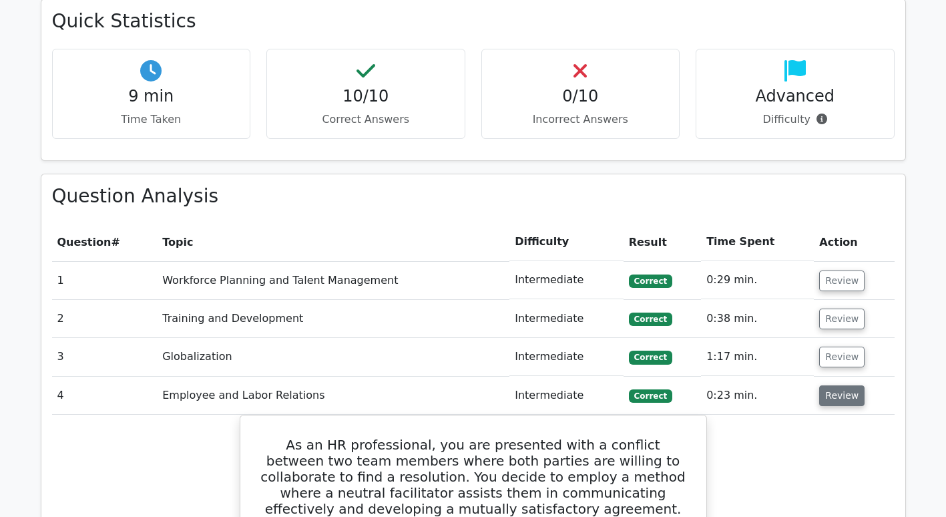
click at [835, 385] on button "Review" at bounding box center [841, 395] width 45 height 21
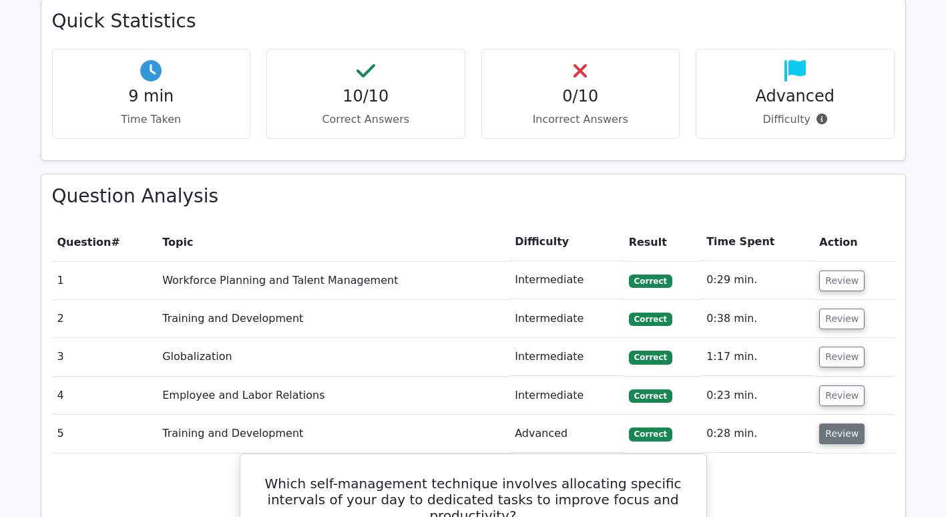
click at [837, 423] on button "Review" at bounding box center [841, 433] width 45 height 21
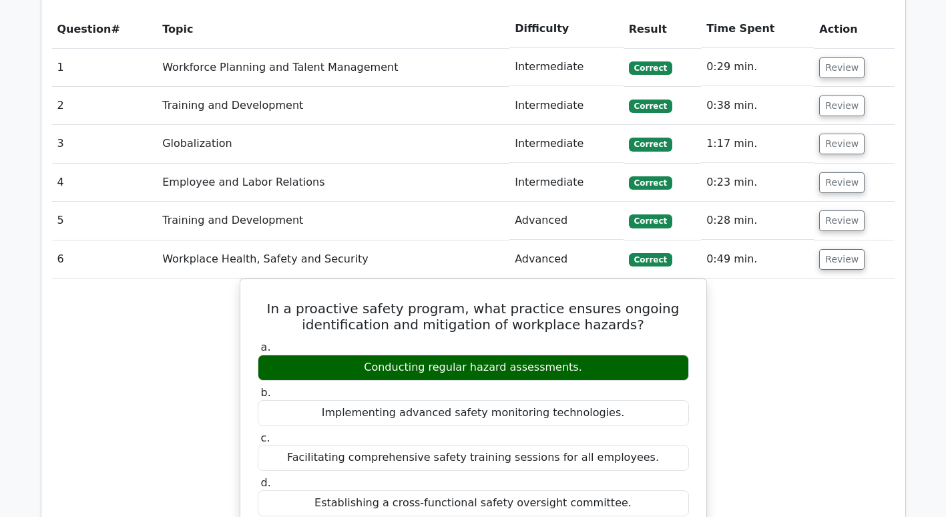
scroll to position [1060, 0]
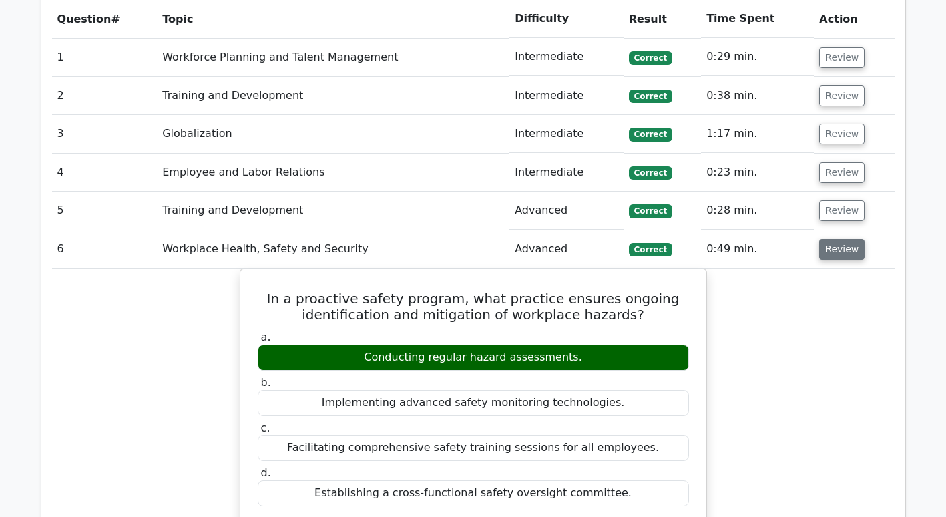
click at [848, 239] on button "Review" at bounding box center [841, 249] width 45 height 21
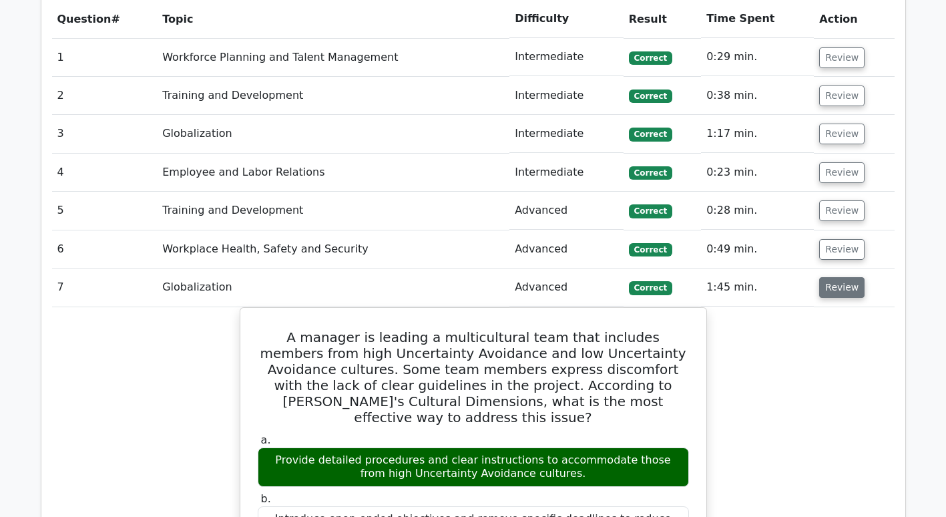
click at [838, 277] on button "Review" at bounding box center [841, 287] width 45 height 21
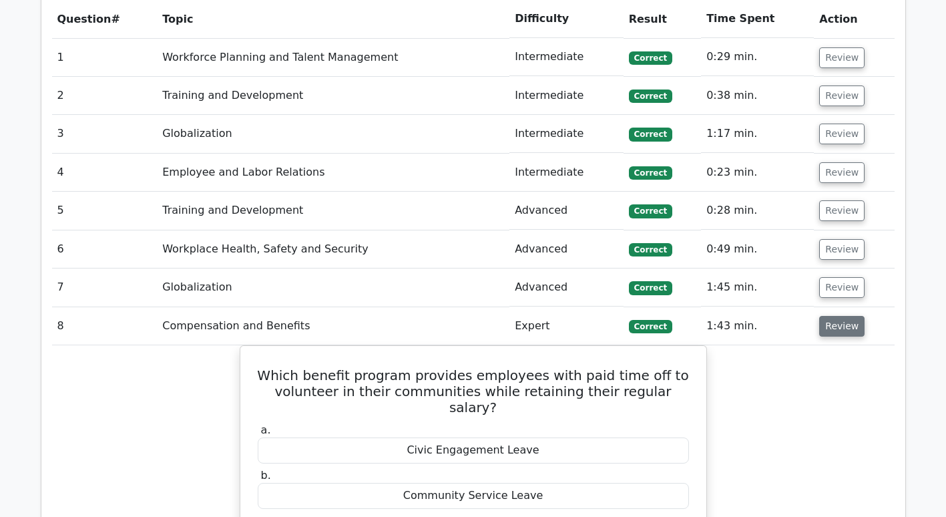
click at [836, 316] on button "Review" at bounding box center [841, 326] width 45 height 21
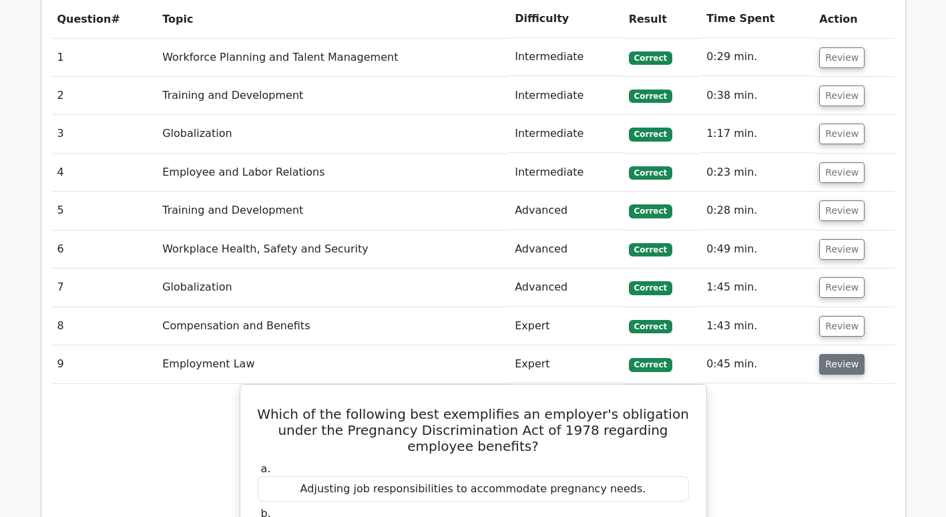
click at [832, 354] on button "Review" at bounding box center [841, 364] width 45 height 21
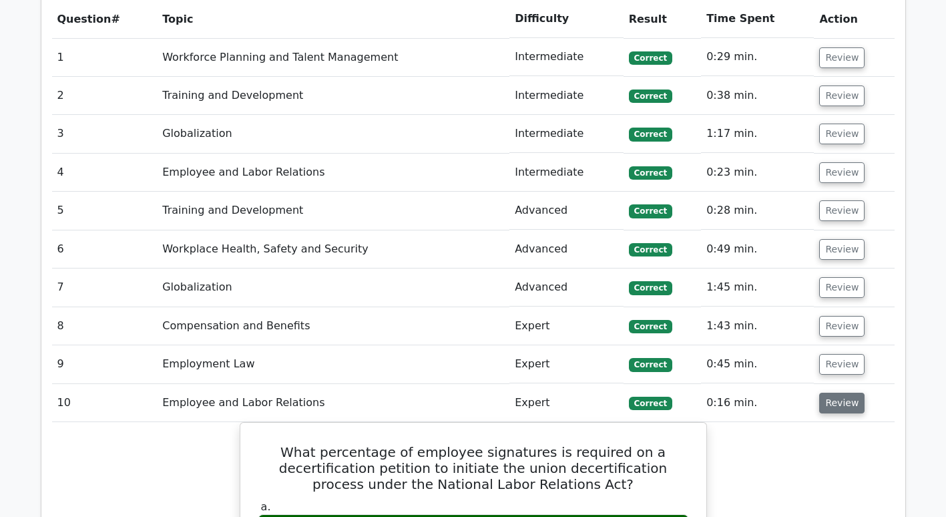
click at [831, 393] on button "Review" at bounding box center [841, 403] width 45 height 21
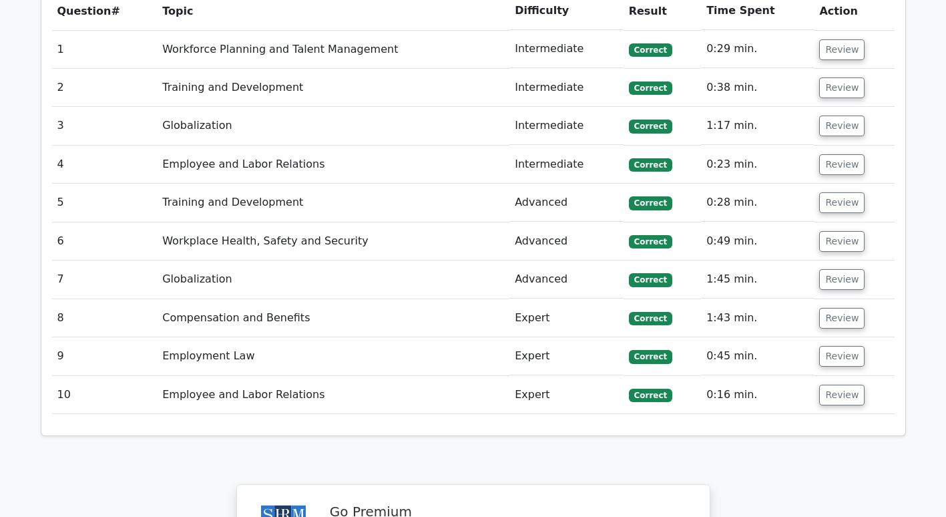
scroll to position [1074, 0]
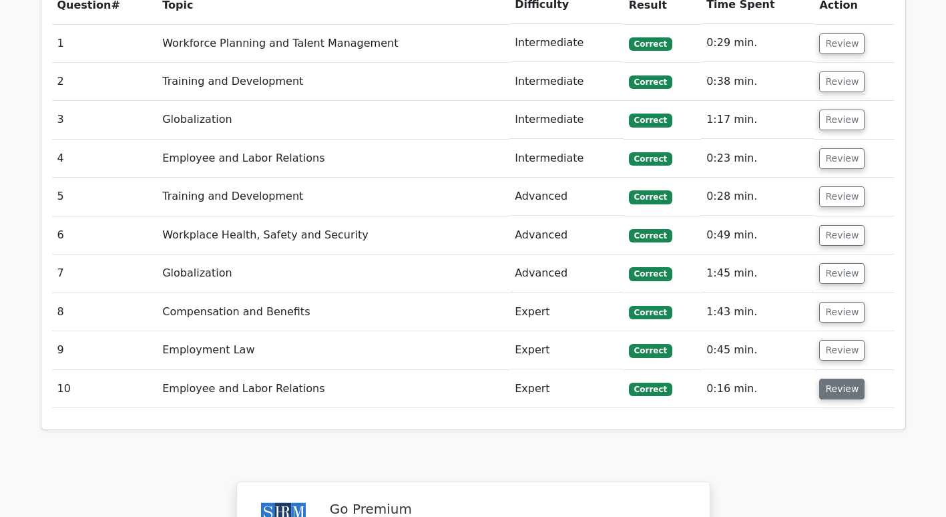
click at [837, 379] on button "Review" at bounding box center [841, 389] width 45 height 21
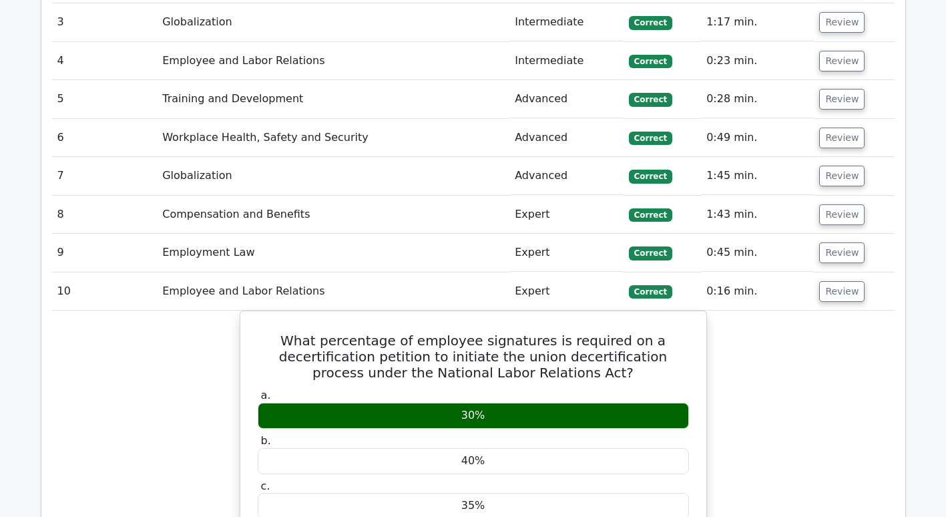
scroll to position [1168, 0]
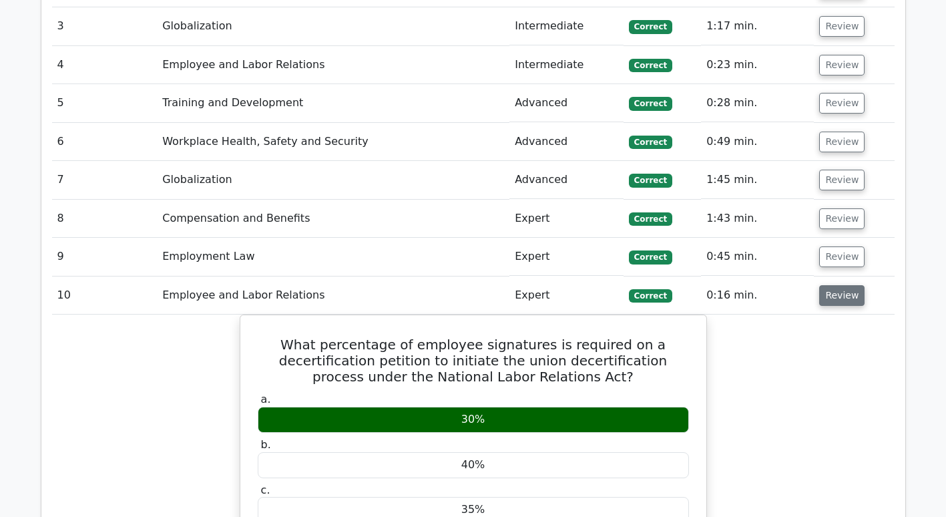
click at [844, 285] on button "Review" at bounding box center [841, 295] width 45 height 21
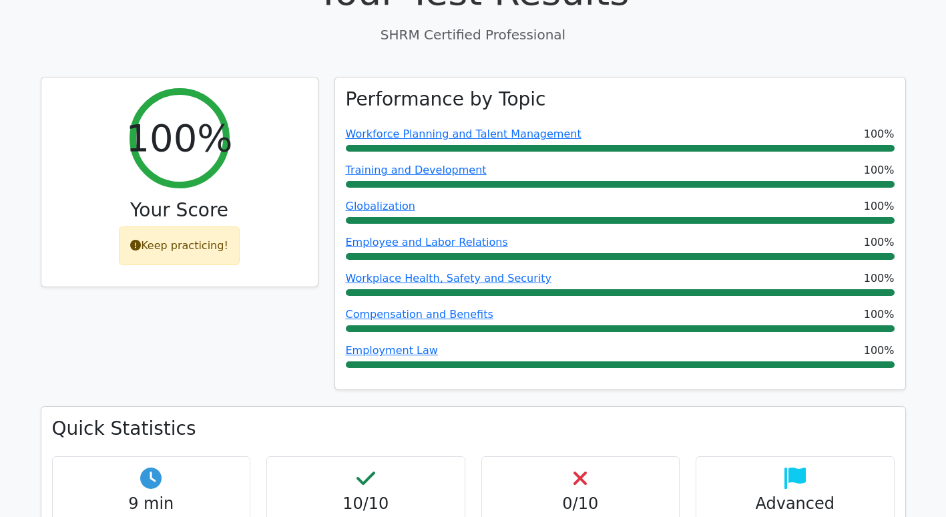
scroll to position [427, 0]
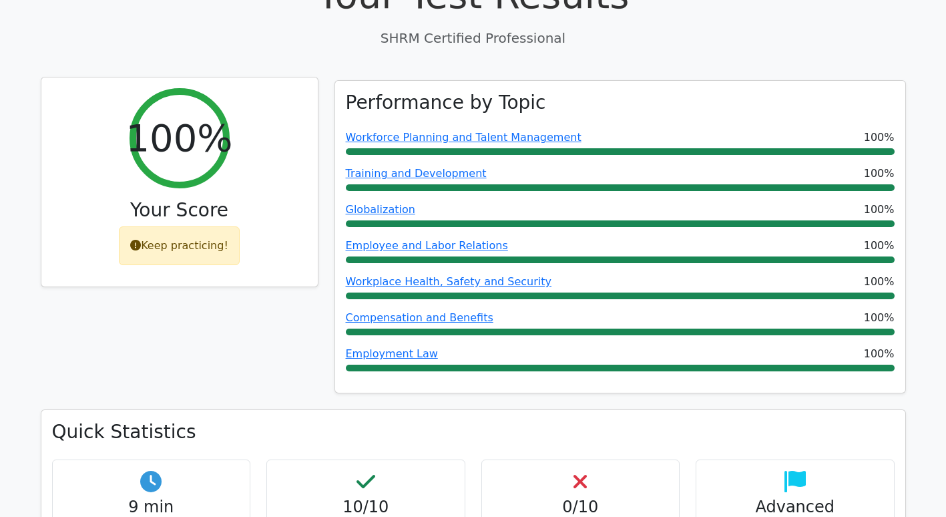
click at [186, 226] on div "Keep practicing!" at bounding box center [179, 245] width 121 height 39
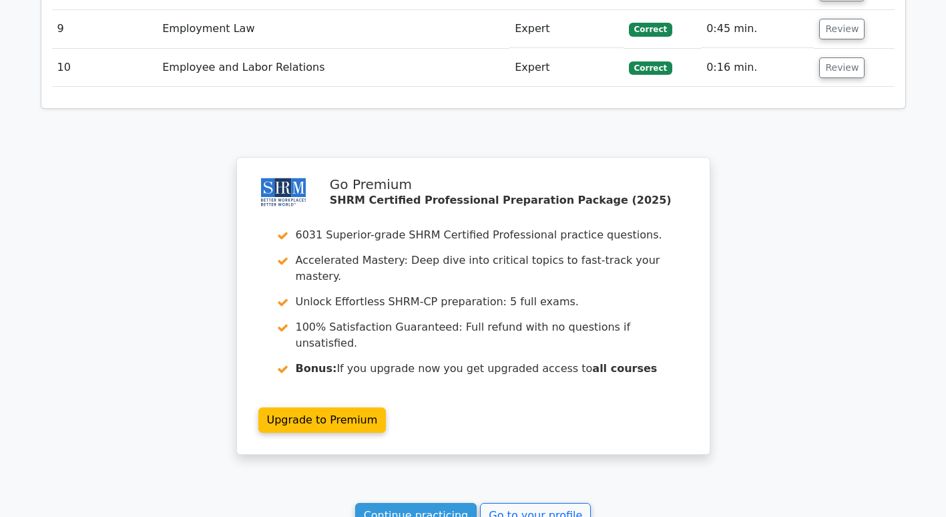
scroll to position [1453, 0]
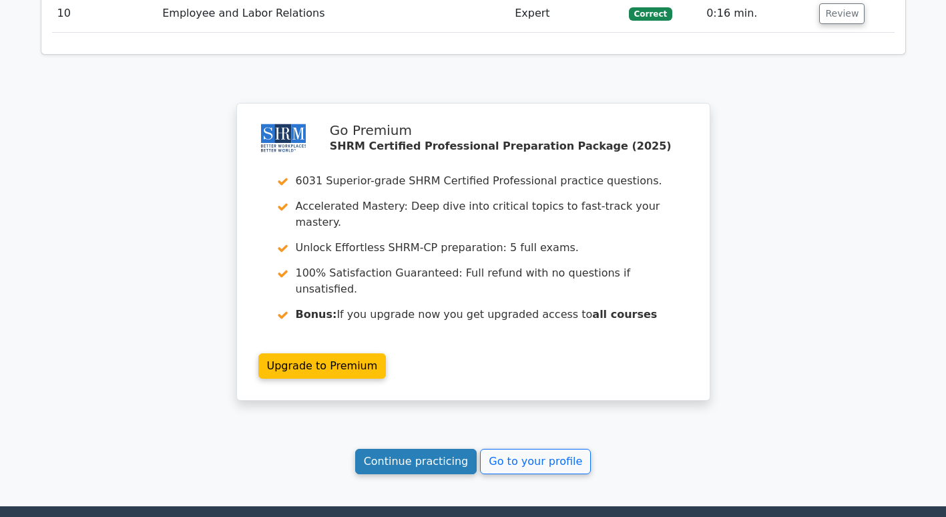
click at [418, 449] on link "Continue practicing" at bounding box center [416, 461] width 122 height 25
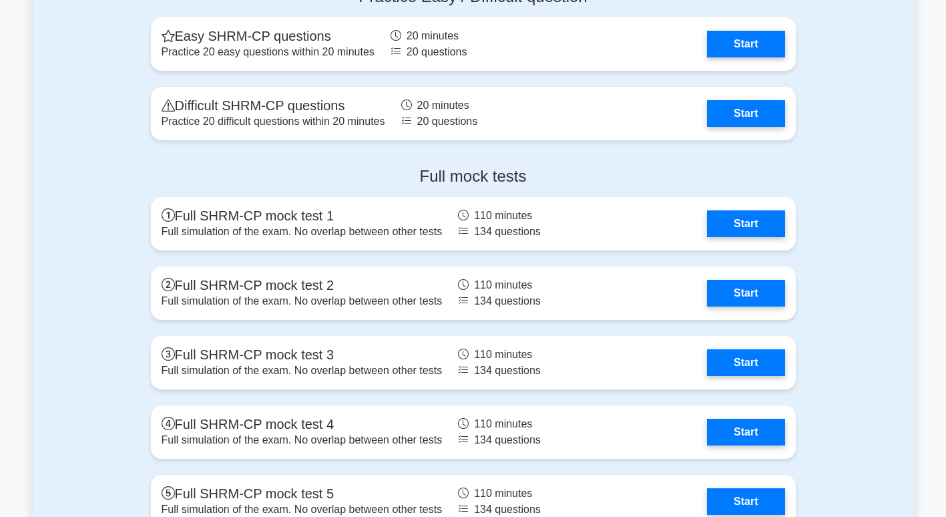
scroll to position [2567, 0]
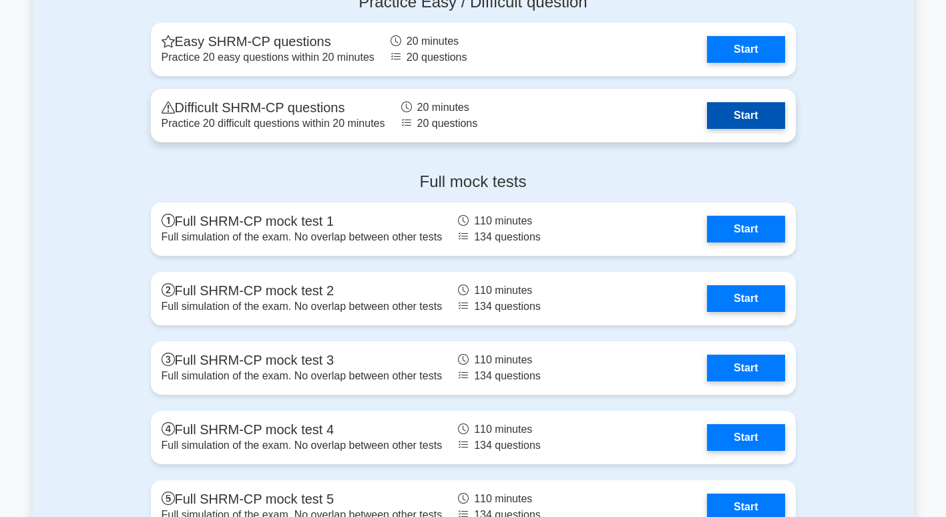
click at [763, 129] on link "Start" at bounding box center [745, 115] width 77 height 27
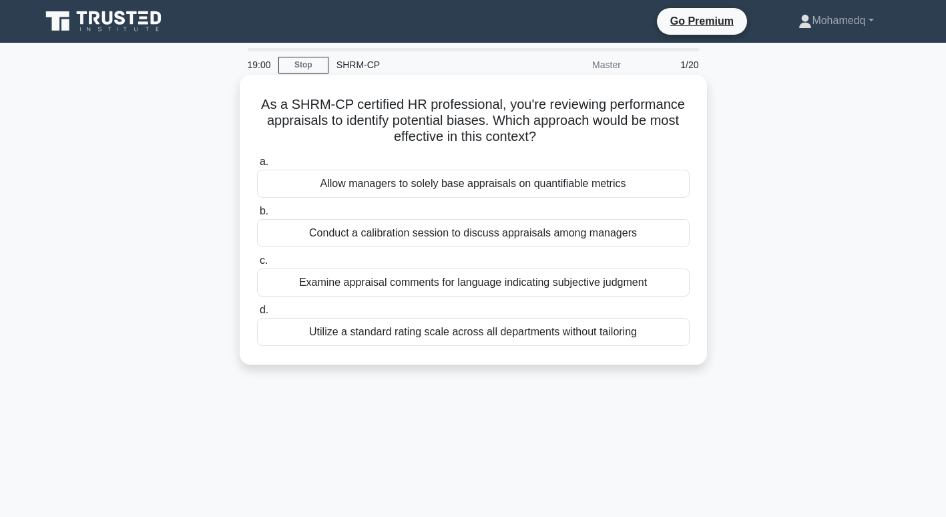
click at [453, 288] on div "Examine appraisal comments for language indicating subjective judgment" at bounding box center [473, 282] width 433 height 28
click at [257, 265] on input "c. Examine appraisal comments for language indicating subjective judgment" at bounding box center [257, 260] width 0 height 9
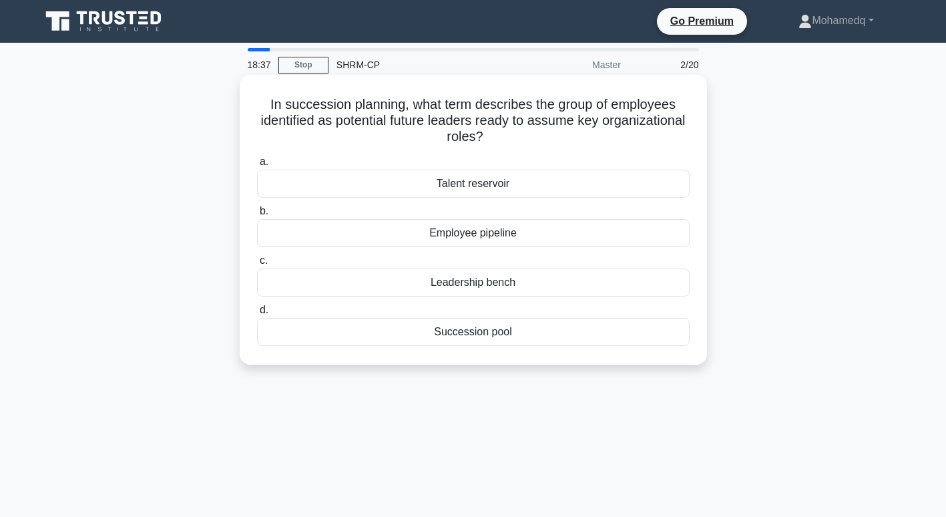
click at [483, 337] on div "Succession pool" at bounding box center [473, 332] width 433 height 28
click at [257, 315] on input "d. Succession pool" at bounding box center [257, 310] width 0 height 9
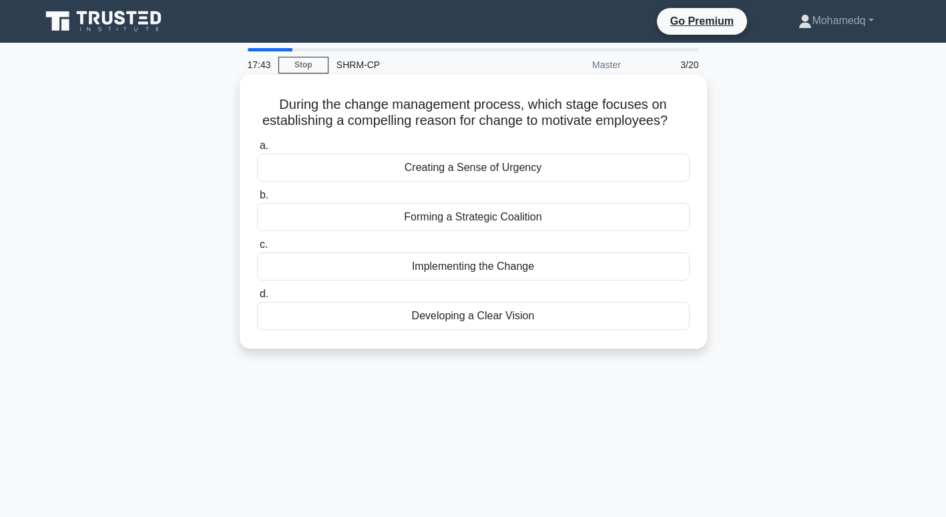
click at [475, 317] on div "Developing a Clear Vision" at bounding box center [473, 316] width 433 height 28
click at [257, 299] on input "d. Developing a Clear Vision" at bounding box center [257, 294] width 0 height 9
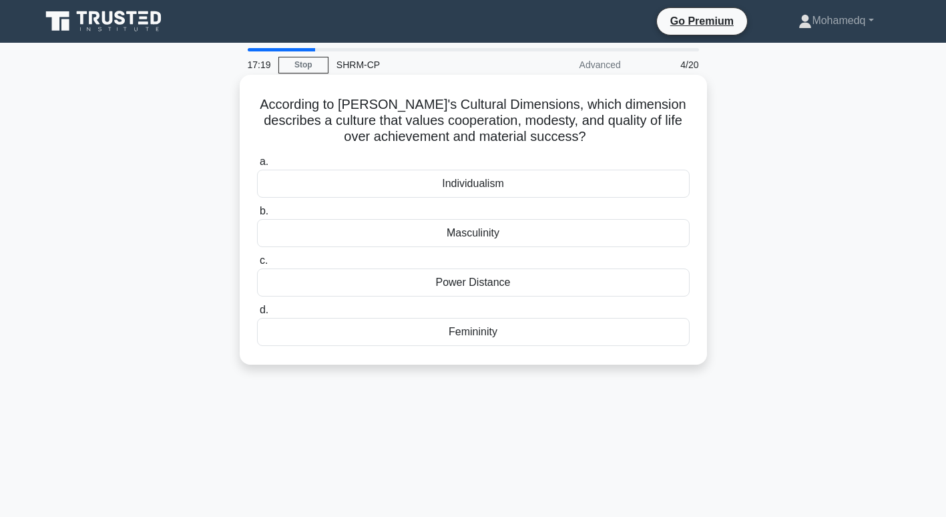
click at [463, 184] on div "Individualism" at bounding box center [473, 184] width 433 height 28
click at [257, 166] on input "a. Individualism" at bounding box center [257, 162] width 0 height 9
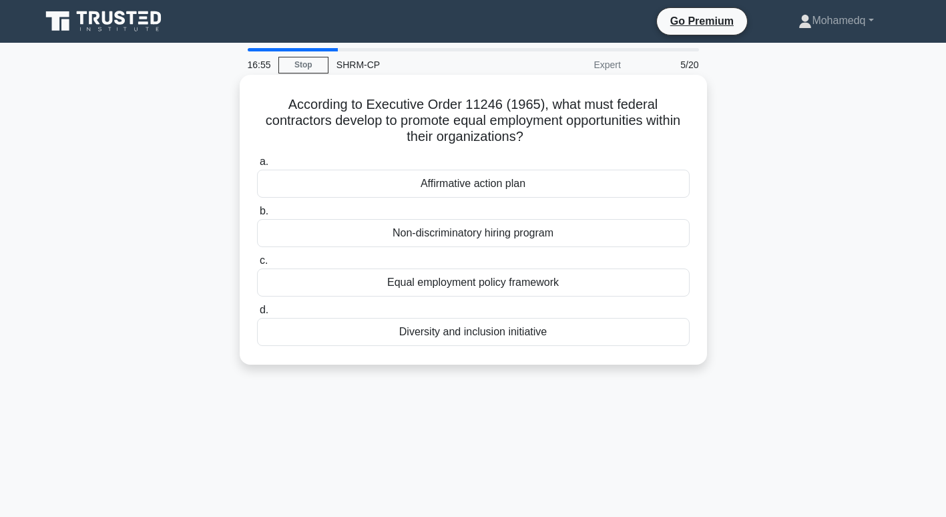
click at [463, 335] on div "Diversity and inclusion initiative" at bounding box center [473, 332] width 433 height 28
click at [257, 315] on input "d. Diversity and inclusion initiative" at bounding box center [257, 310] width 0 height 9
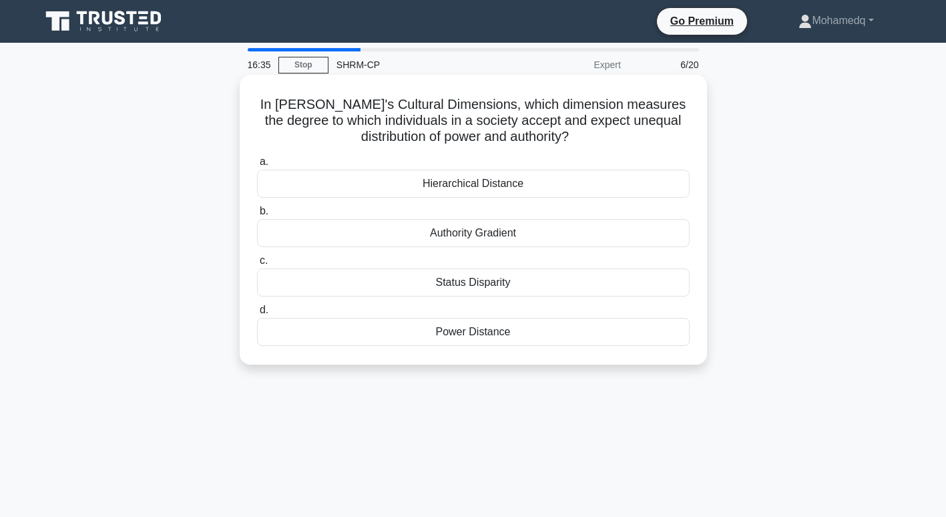
click at [470, 284] on div "Status Disparity" at bounding box center [473, 282] width 433 height 28
click at [257, 265] on input "c. Status Disparity" at bounding box center [257, 260] width 0 height 9
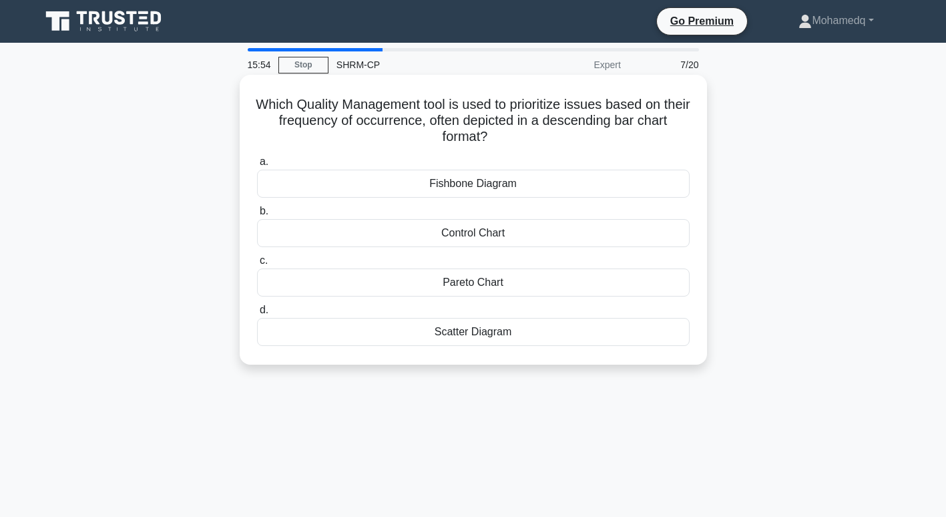
click at [477, 189] on div "Fishbone Diagram" at bounding box center [473, 184] width 433 height 28
click at [257, 166] on input "a. Fishbone Diagram" at bounding box center [257, 162] width 0 height 9
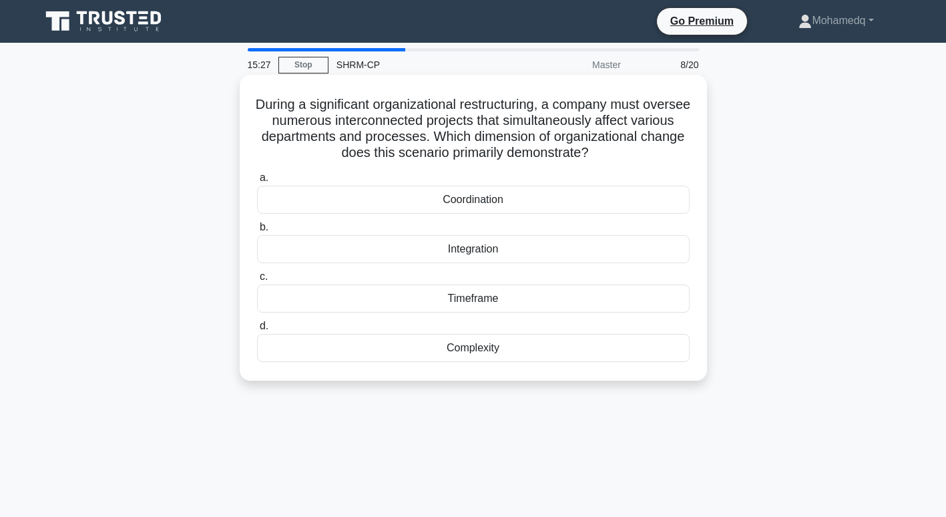
click at [488, 201] on div "Coordination" at bounding box center [473, 200] width 433 height 28
click at [257, 182] on input "a. Coordination" at bounding box center [257, 178] width 0 height 9
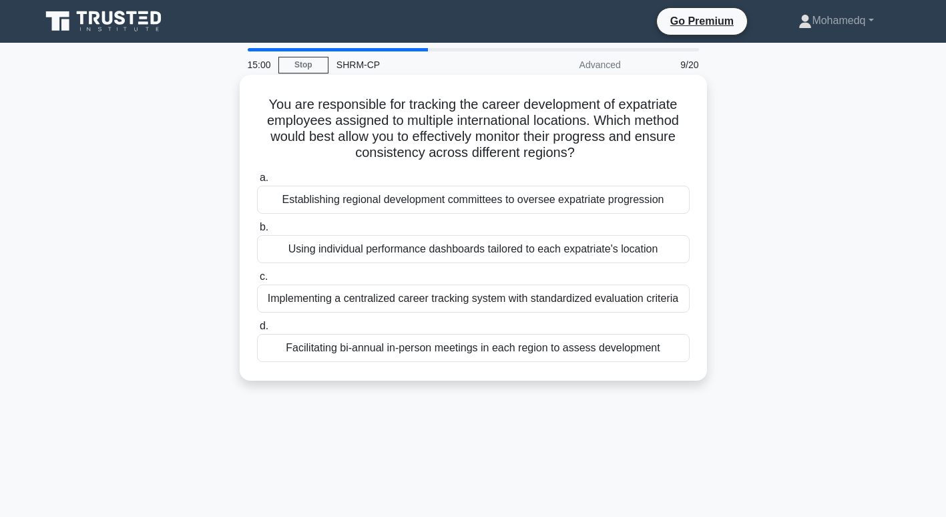
click at [566, 305] on div "Implementing a centralized career tracking system with standardized evaluation …" at bounding box center [473, 298] width 433 height 28
click at [257, 281] on input "c. Implementing a centralized career tracking system with standardized evaluati…" at bounding box center [257, 276] width 0 height 9
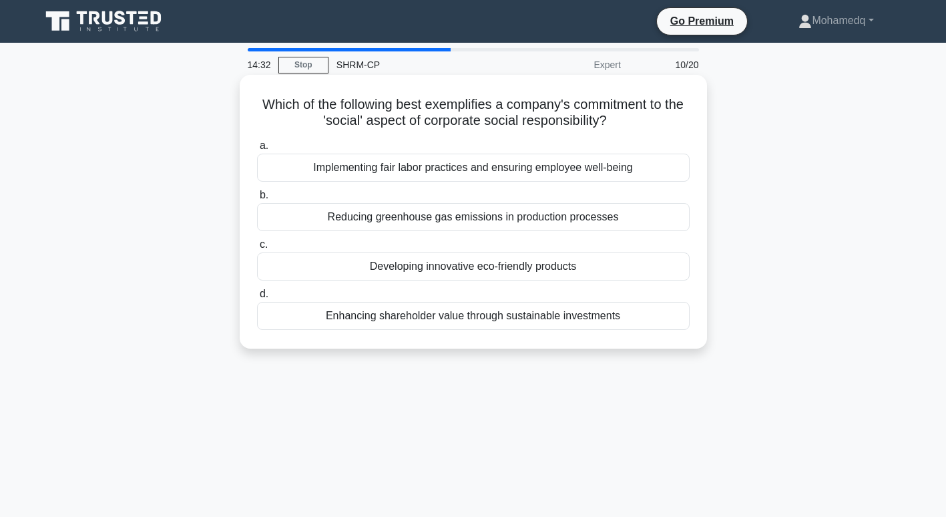
click at [424, 169] on div "Implementing fair labor practices and ensuring employee well-being" at bounding box center [473, 168] width 433 height 28
click at [257, 150] on input "a. Implementing fair labor practices and ensuring employee well-being" at bounding box center [257, 146] width 0 height 9
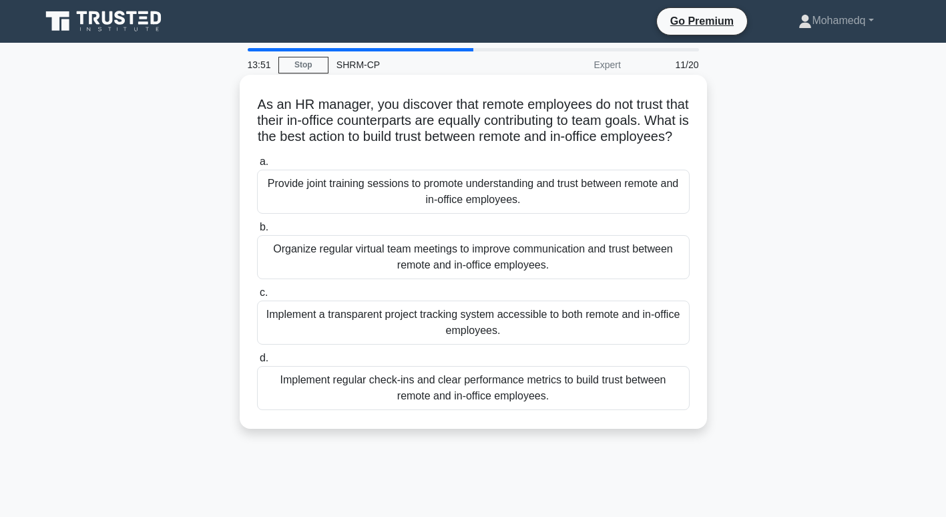
click at [374, 273] on div "Organize regular virtual team meetings to improve communication and trust betwe…" at bounding box center [473, 257] width 433 height 44
click at [257, 232] on input "b. Organize regular virtual team meetings to improve communication and trust be…" at bounding box center [257, 227] width 0 height 9
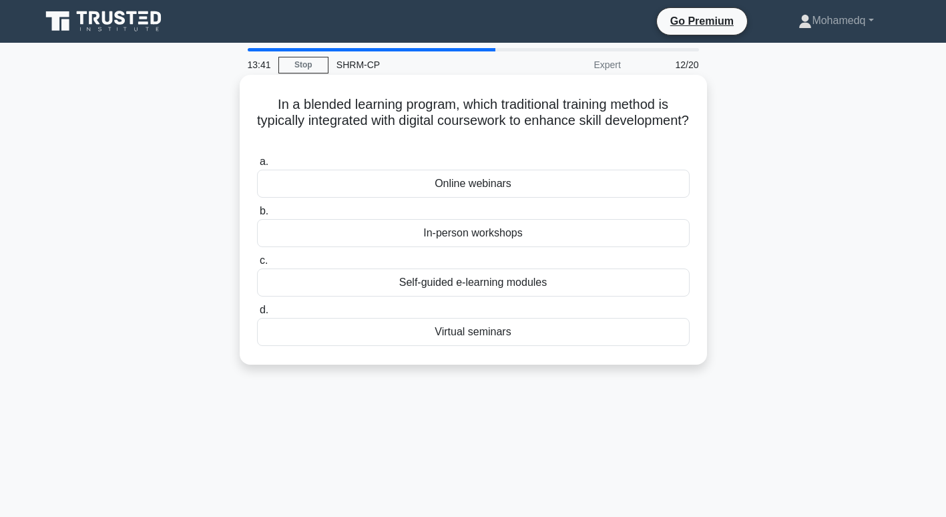
click at [498, 335] on div "Virtual seminars" at bounding box center [473, 332] width 433 height 28
click at [257, 315] on input "d. Virtual seminars" at bounding box center [257, 310] width 0 height 9
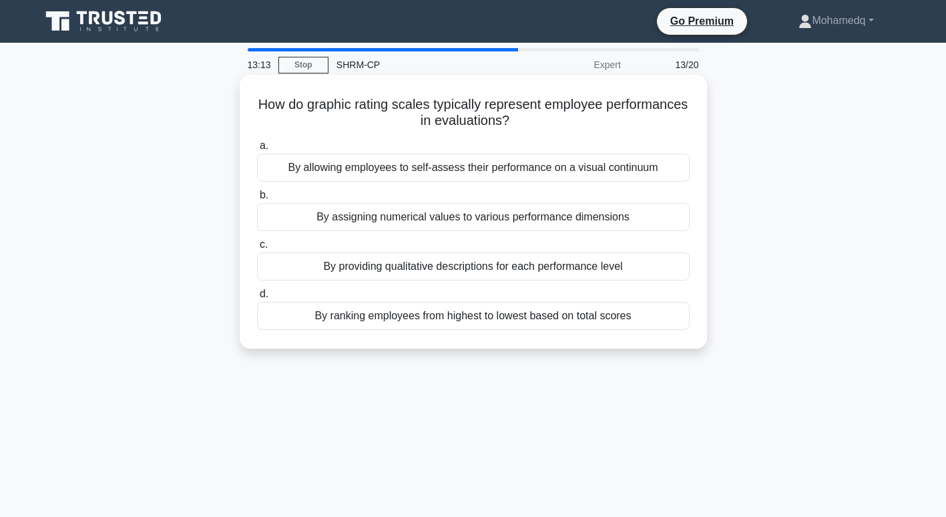
click at [513, 268] on div "By providing qualitative descriptions for each performance level" at bounding box center [473, 266] width 433 height 28
click at [257, 249] on input "c. By providing qualitative descriptions for each performance level" at bounding box center [257, 244] width 0 height 9
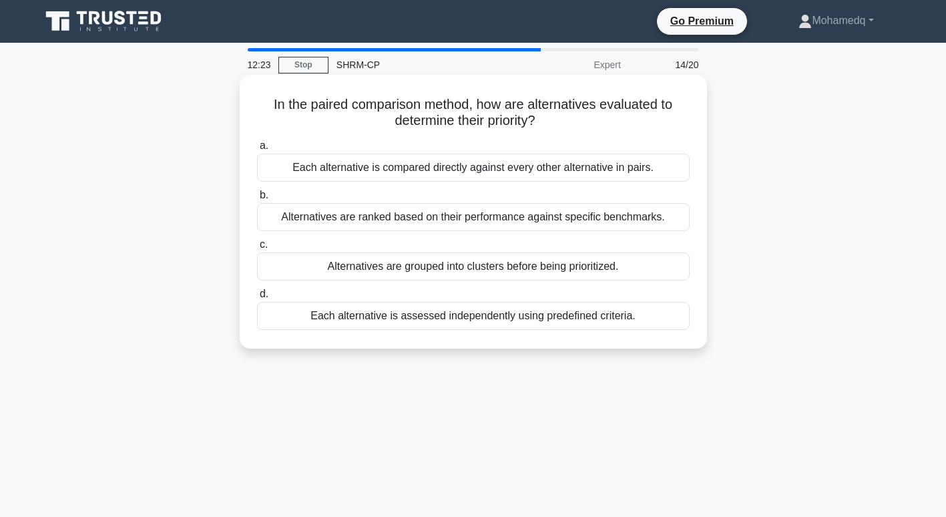
click at [440, 221] on div "Alternatives are ranked based on their performance against specific benchmarks." at bounding box center [473, 217] width 433 height 28
click at [257, 200] on input "b. Alternatives are ranked based on their performance against specific benchmar…" at bounding box center [257, 195] width 0 height 9
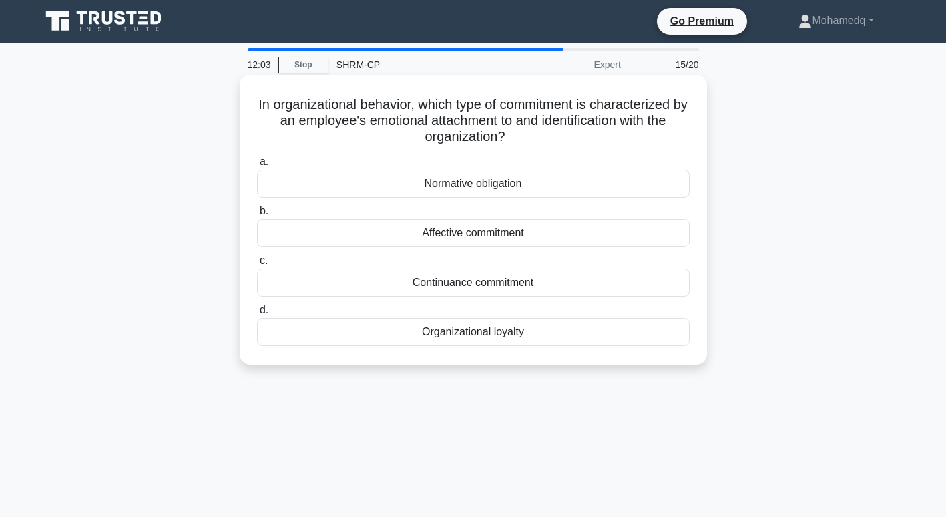
click at [468, 341] on div "Organizational loyalty" at bounding box center [473, 332] width 433 height 28
click at [257, 315] on input "d. Organizational loyalty" at bounding box center [257, 310] width 0 height 9
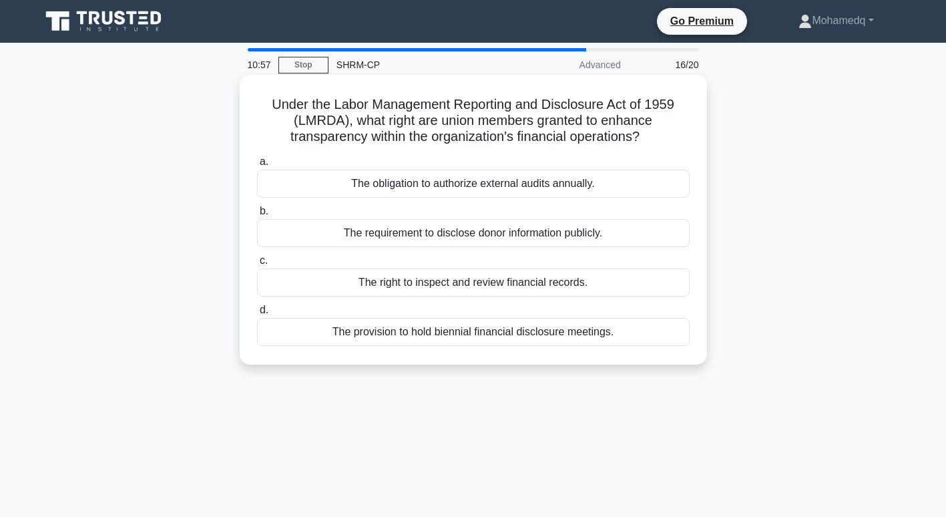
click at [453, 193] on div "The obligation to authorize external audits annually." at bounding box center [473, 184] width 433 height 28
click at [257, 166] on input "a. The obligation to authorize external audits annually." at bounding box center [257, 162] width 0 height 9
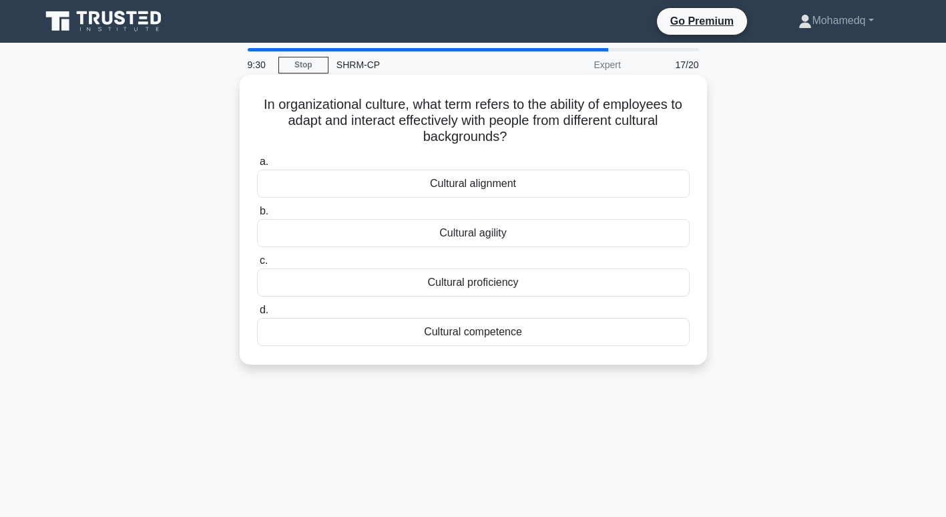
click at [471, 183] on div "Cultural alignment" at bounding box center [473, 184] width 433 height 28
click at [257, 166] on input "a. Cultural alignment" at bounding box center [257, 162] width 0 height 9
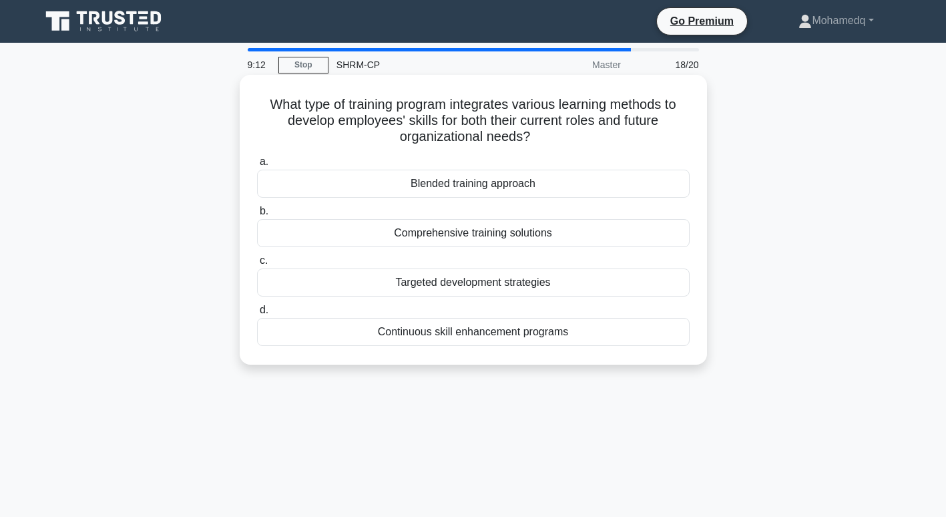
click at [445, 188] on div "Blended training approach" at bounding box center [473, 184] width 433 height 28
click at [257, 166] on input "a. Blended training approach" at bounding box center [257, 162] width 0 height 9
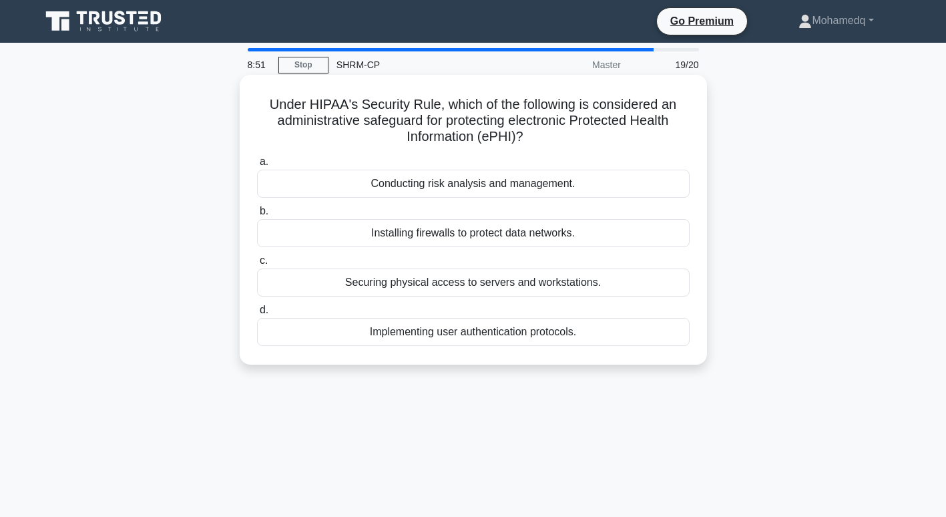
click at [487, 337] on div "Implementing user authentication protocols." at bounding box center [473, 332] width 433 height 28
click at [257, 315] on input "d. Implementing user authentication protocols." at bounding box center [257, 310] width 0 height 9
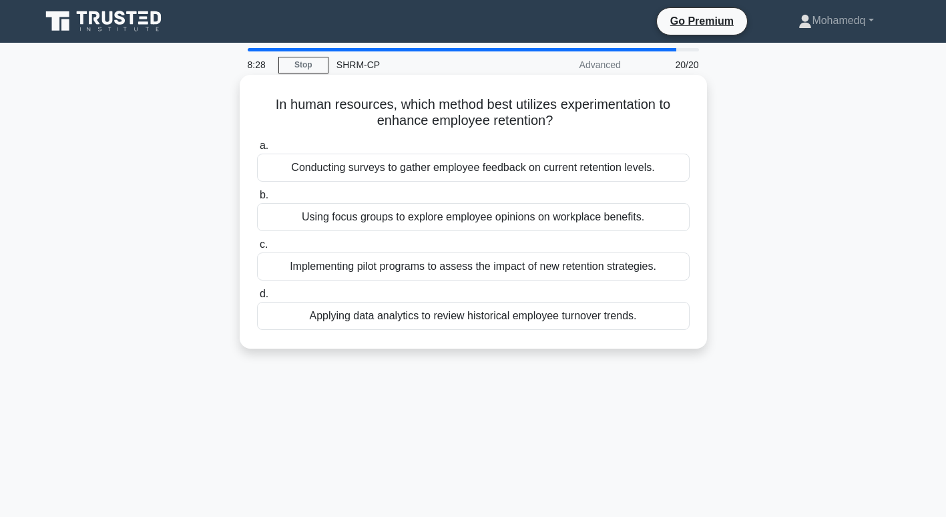
click at [564, 321] on div "Applying data analytics to review historical employee turnover trends." at bounding box center [473, 316] width 433 height 28
click at [257, 299] on input "d. Applying data analytics to review historical employee turnover trends." at bounding box center [257, 294] width 0 height 9
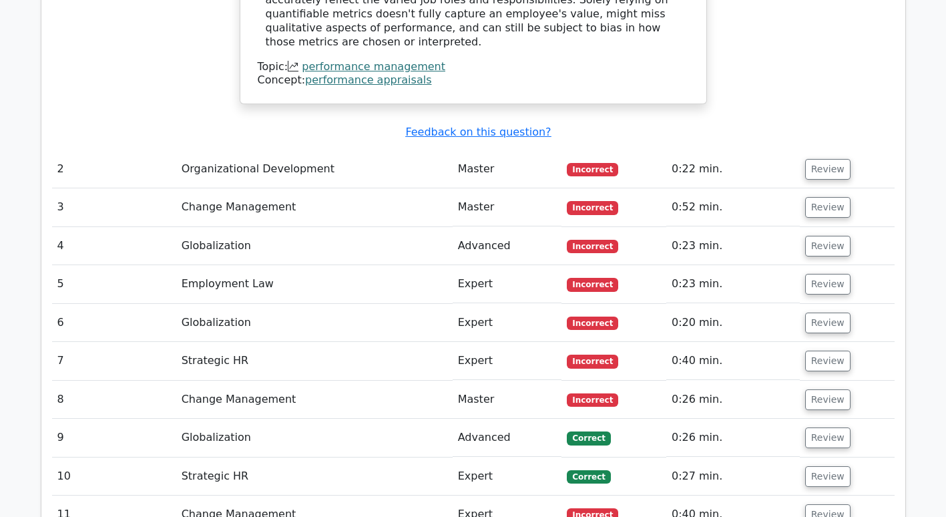
scroll to position [1623, 0]
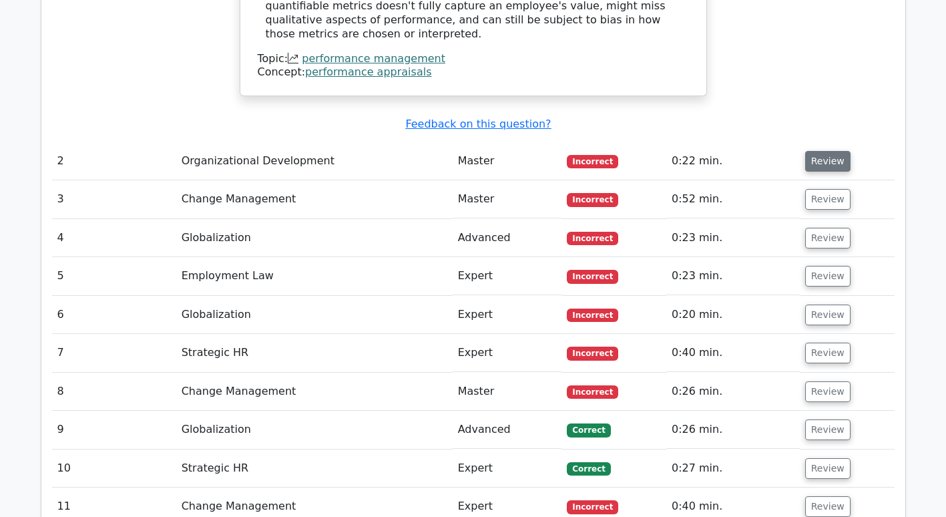
click at [818, 151] on button "Review" at bounding box center [827, 161] width 45 height 21
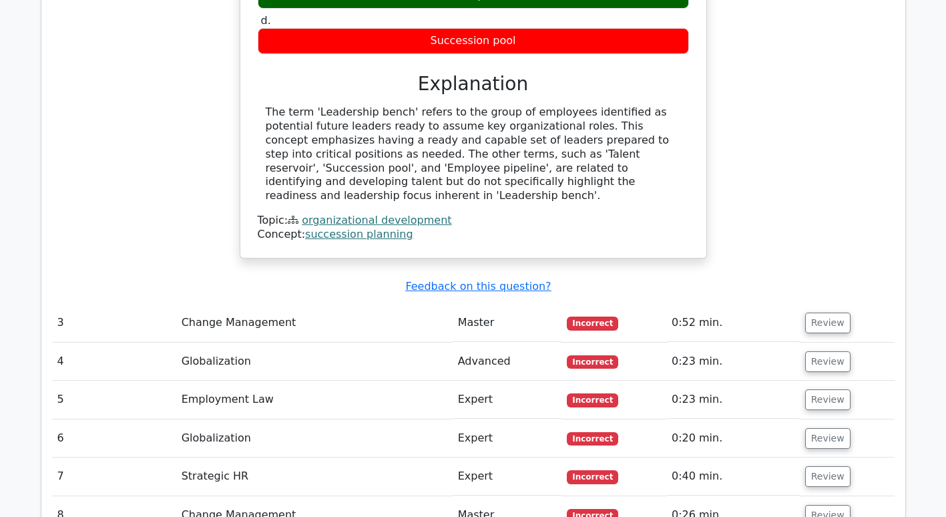
scroll to position [2026, 0]
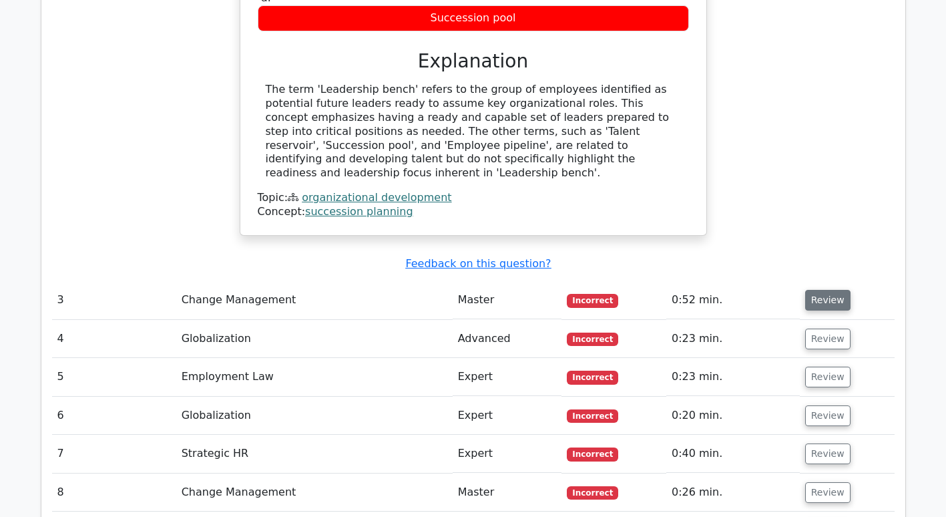
click at [828, 290] on button "Review" at bounding box center [827, 300] width 45 height 21
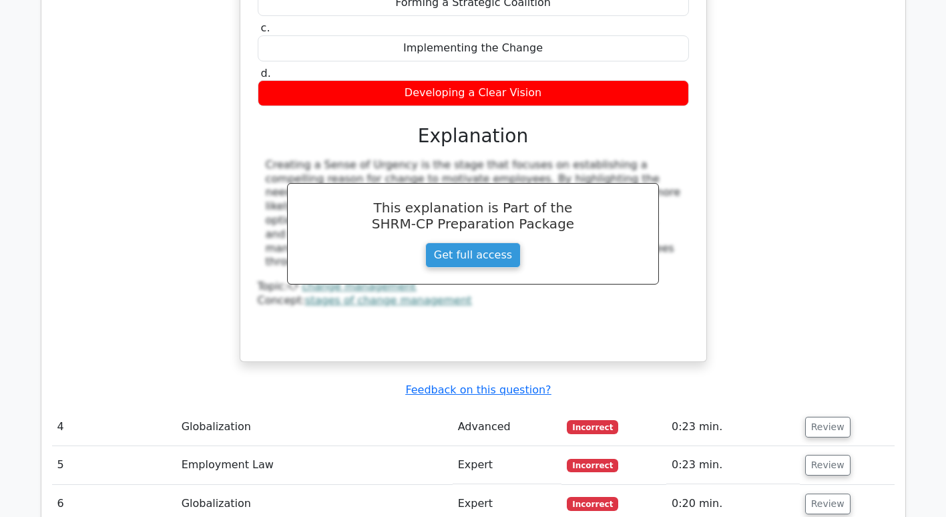
scroll to position [2519, 0]
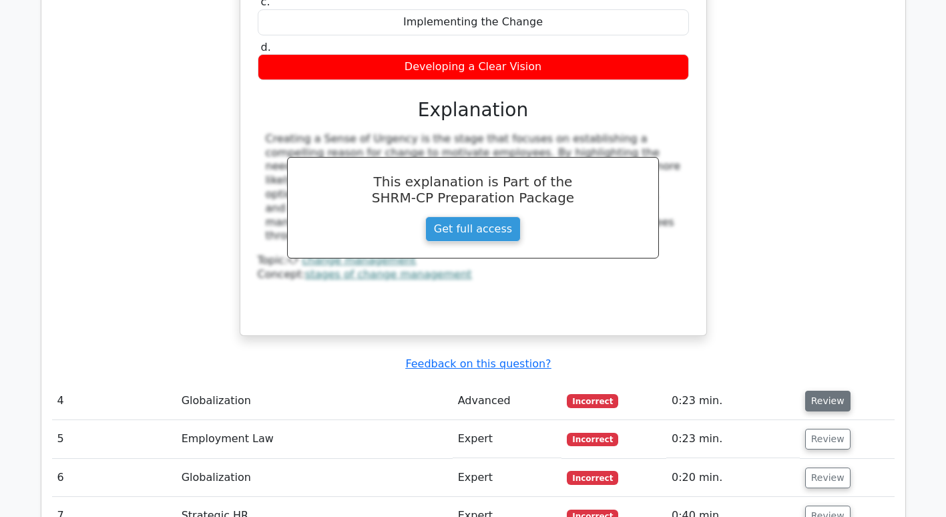
click at [835, 391] on button "Review" at bounding box center [827, 401] width 45 height 21
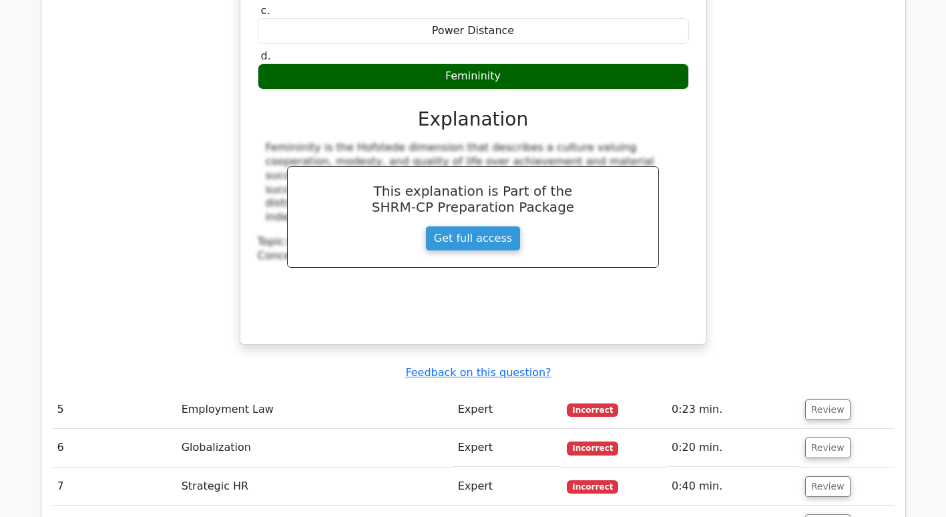
scroll to position [3167, 0]
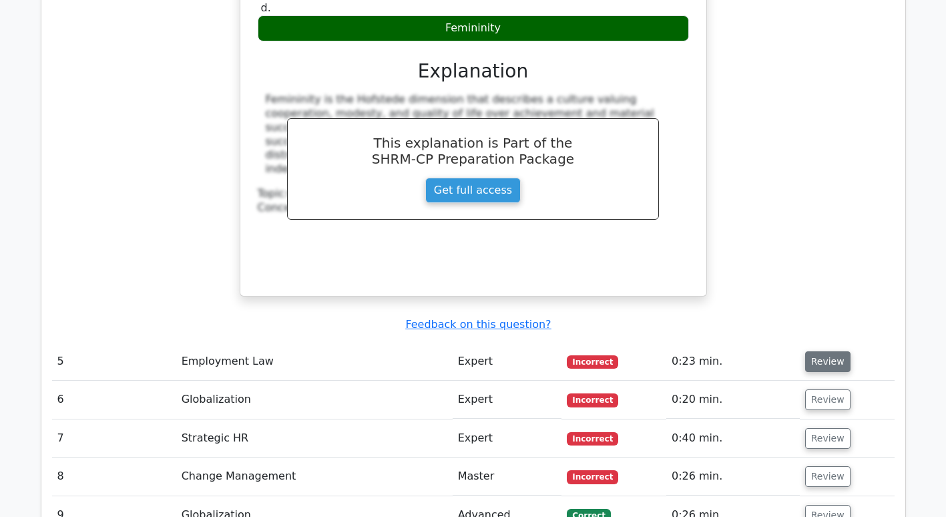
click at [836, 351] on button "Review" at bounding box center [827, 361] width 45 height 21
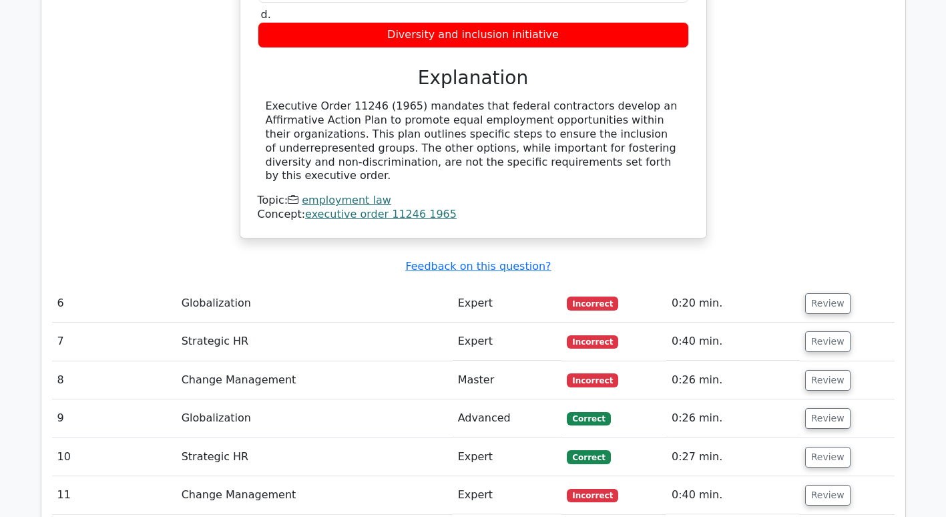
scroll to position [3764, 0]
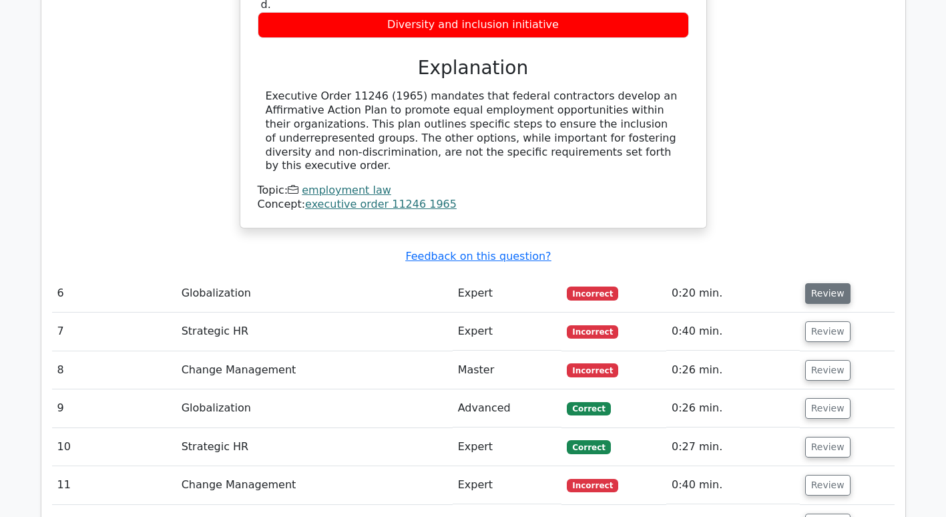
click at [825, 283] on button "Review" at bounding box center [827, 293] width 45 height 21
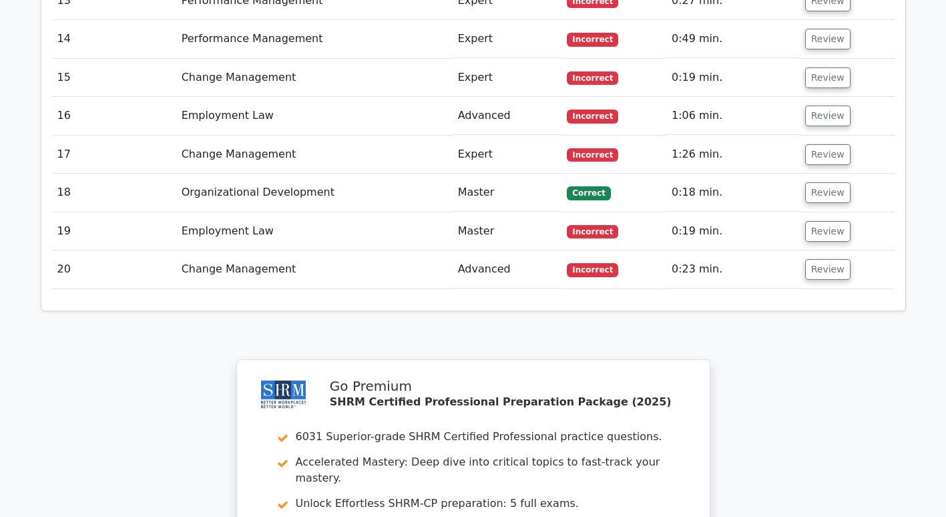
scroll to position [4860, 0]
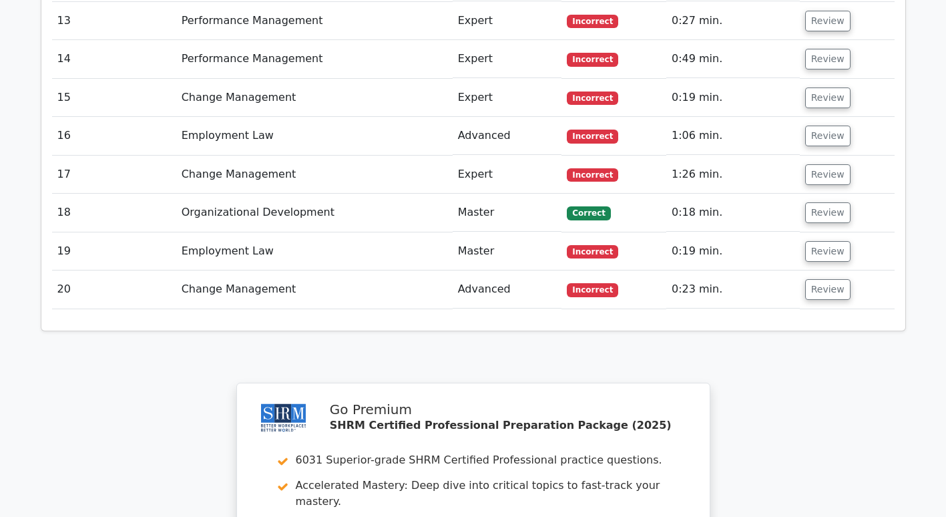
click at [821, 270] on td "Review" at bounding box center [847, 289] width 95 height 38
click at [815, 279] on button "Review" at bounding box center [827, 289] width 45 height 21
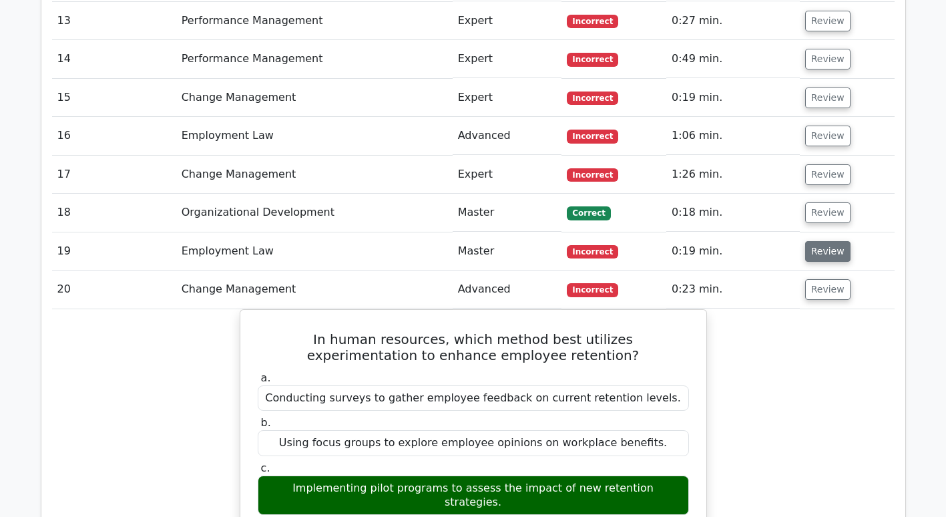
click at [832, 241] on button "Review" at bounding box center [827, 251] width 45 height 21
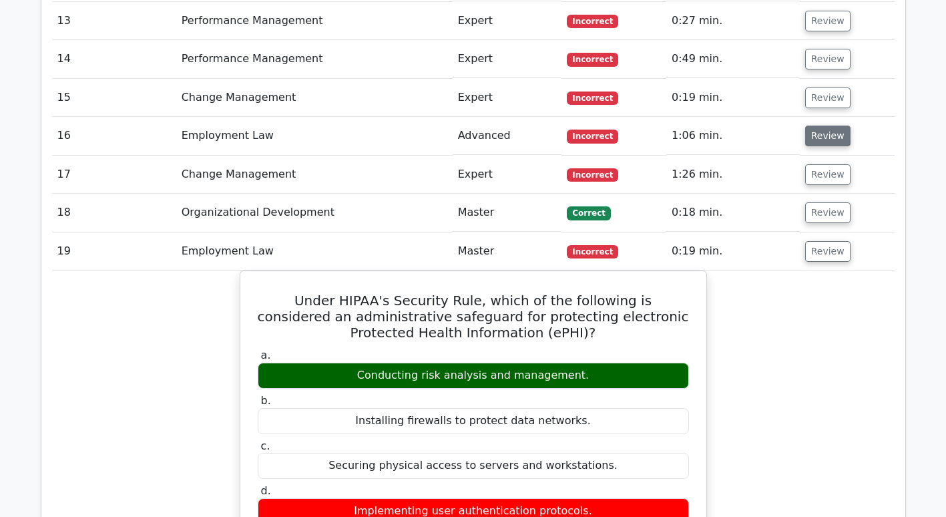
click at [816, 126] on button "Review" at bounding box center [827, 136] width 45 height 21
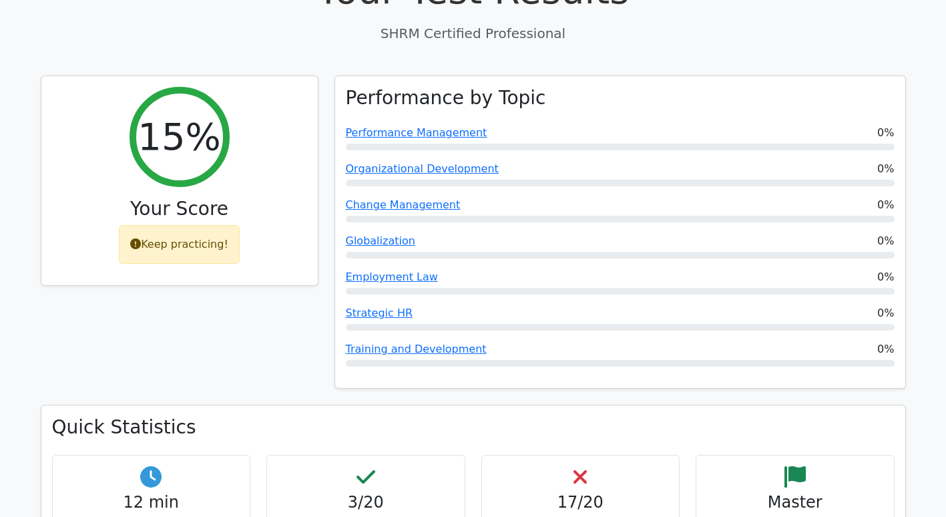
scroll to position [322, 0]
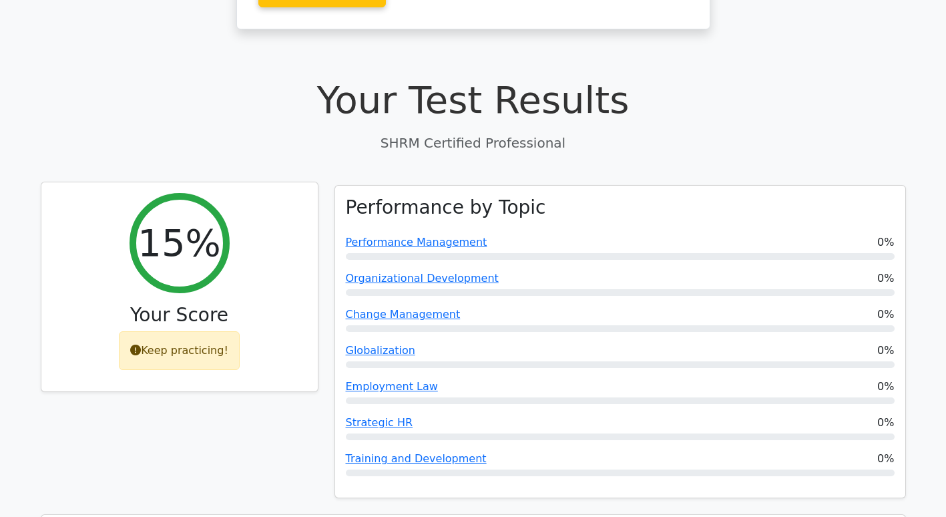
click at [192, 331] on div "Keep practicing!" at bounding box center [179, 350] width 121 height 39
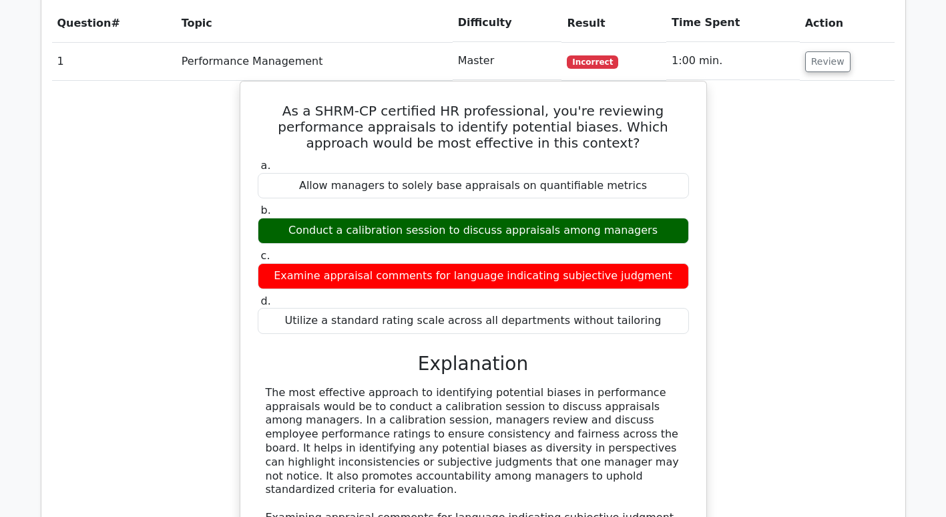
scroll to position [821, 0]
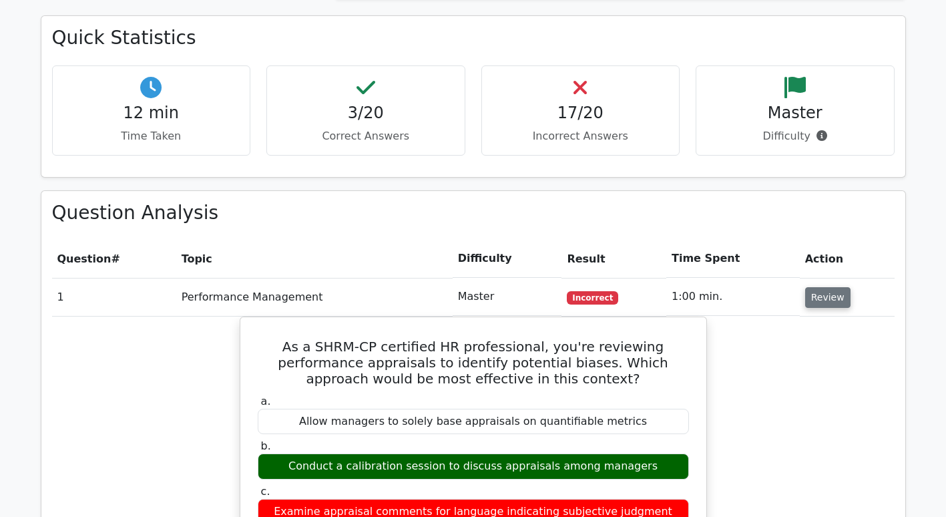
click at [827, 287] on button "Review" at bounding box center [827, 297] width 45 height 21
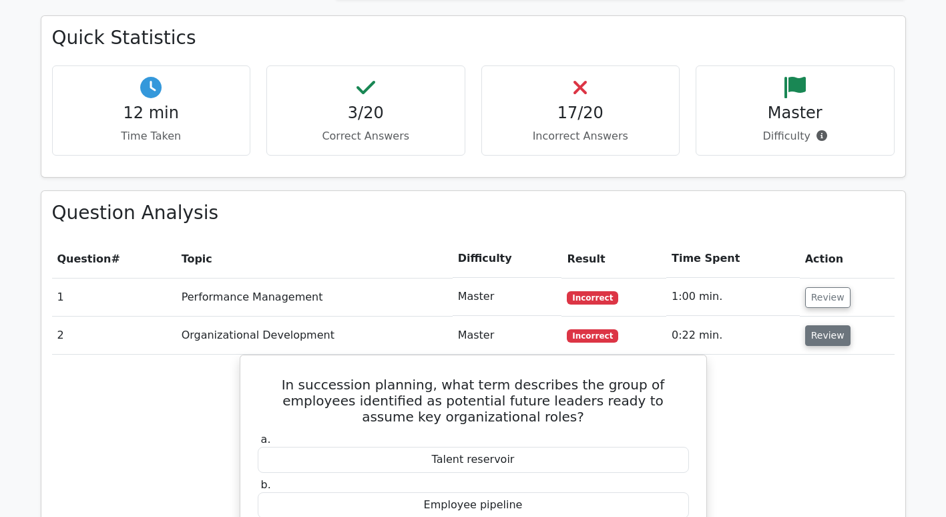
click at [829, 325] on button "Review" at bounding box center [827, 335] width 45 height 21
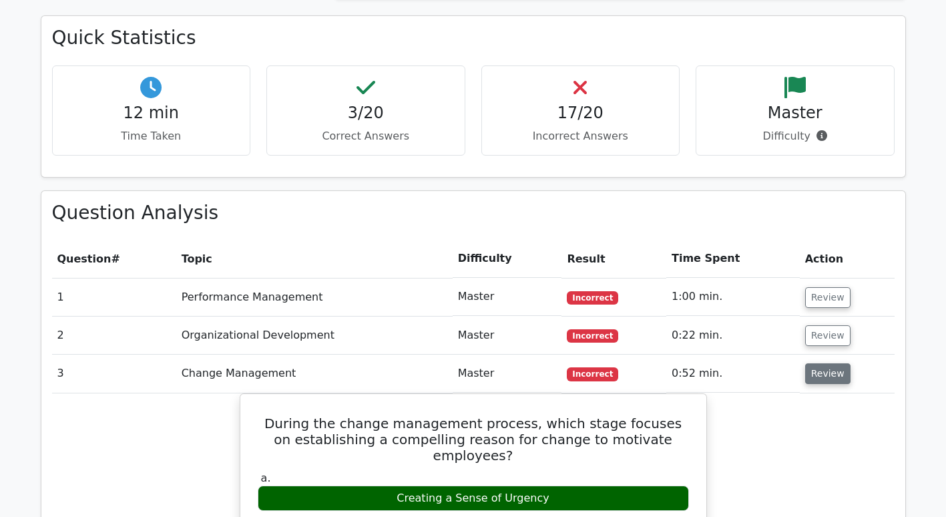
click at [828, 363] on button "Review" at bounding box center [827, 373] width 45 height 21
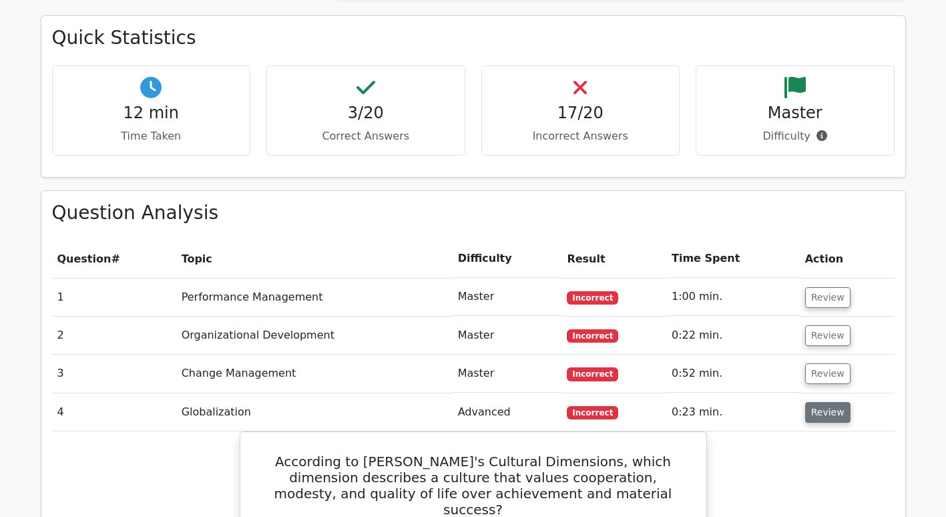
click at [825, 402] on button "Review" at bounding box center [827, 412] width 45 height 21
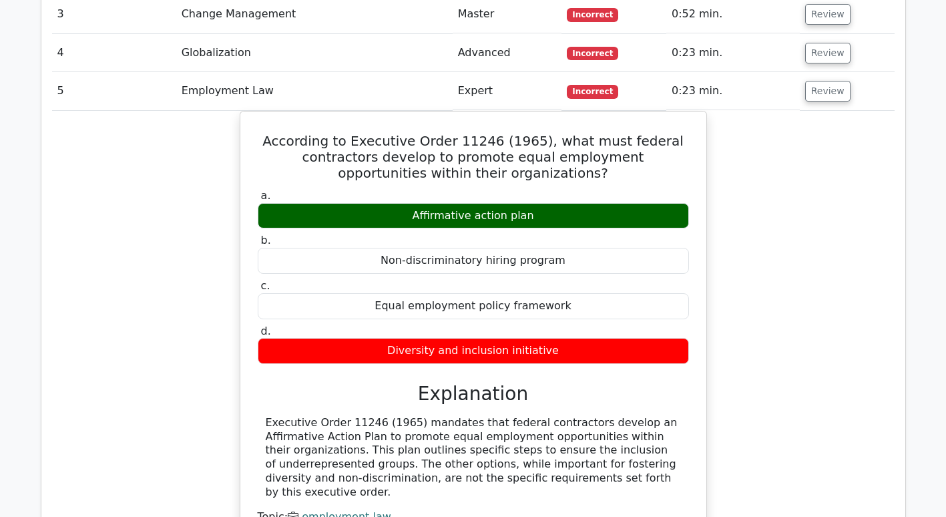
scroll to position [1197, 0]
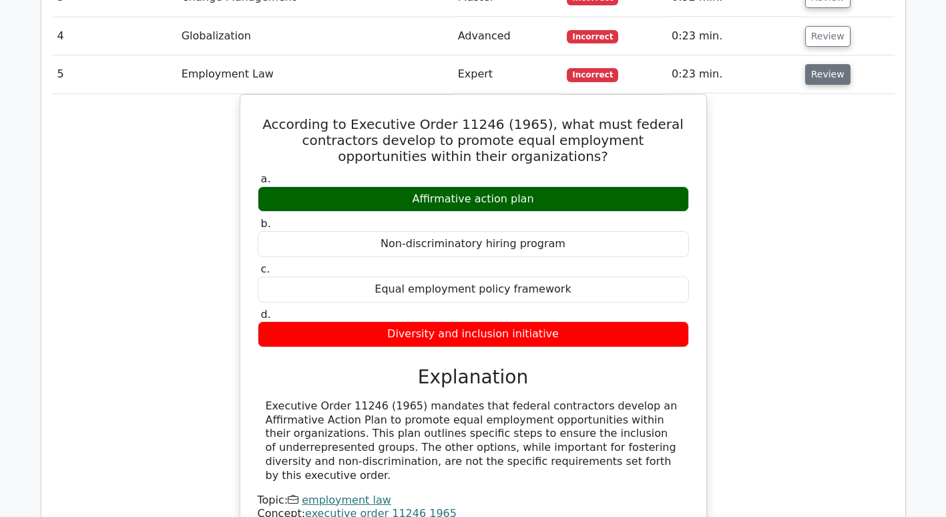
click at [828, 64] on button "Review" at bounding box center [827, 74] width 45 height 21
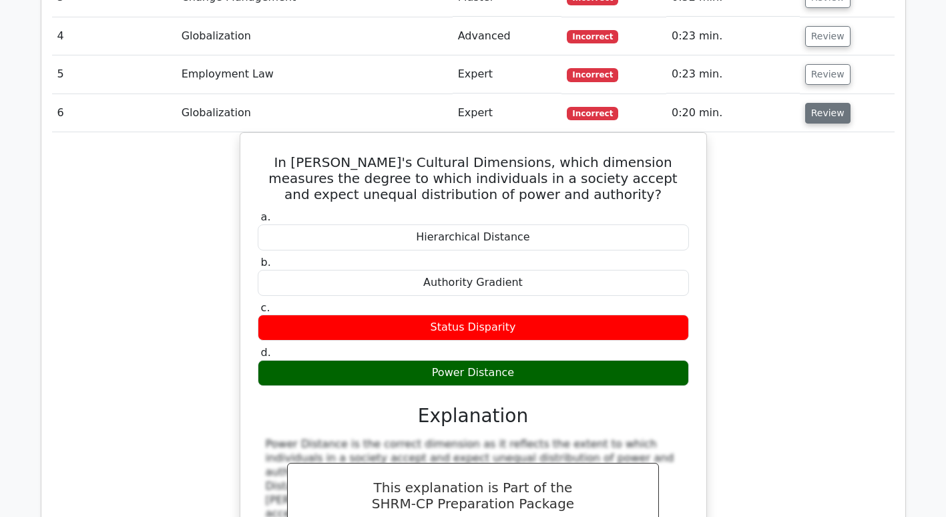
click at [826, 103] on button "Review" at bounding box center [827, 113] width 45 height 21
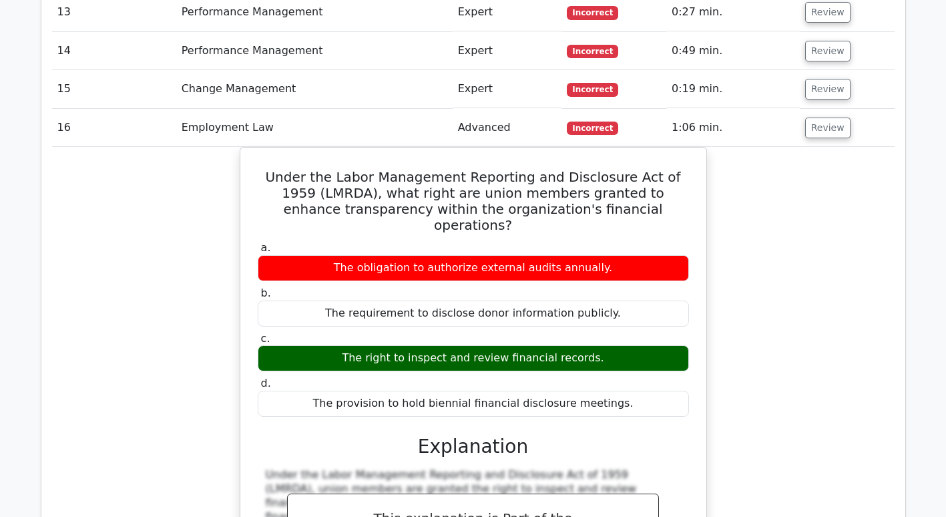
scroll to position [1563, 0]
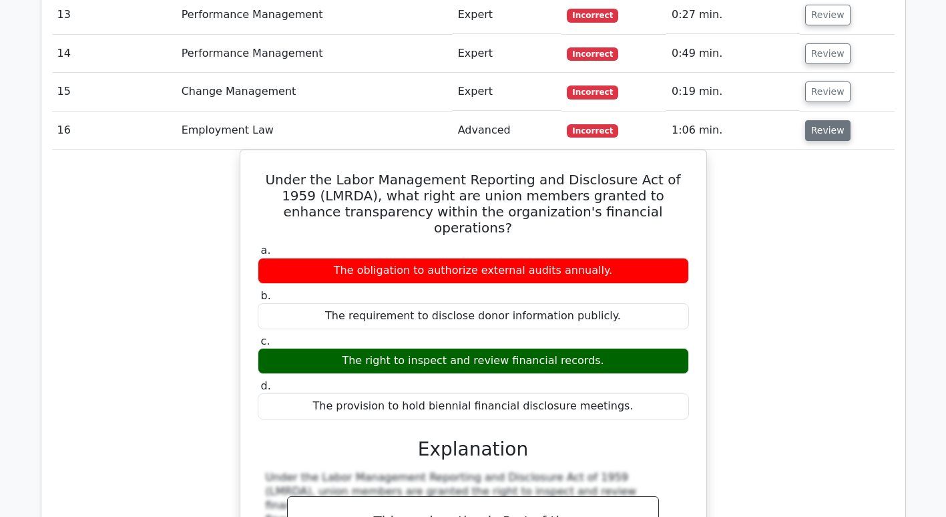
click at [829, 120] on button "Review" at bounding box center [827, 130] width 45 height 21
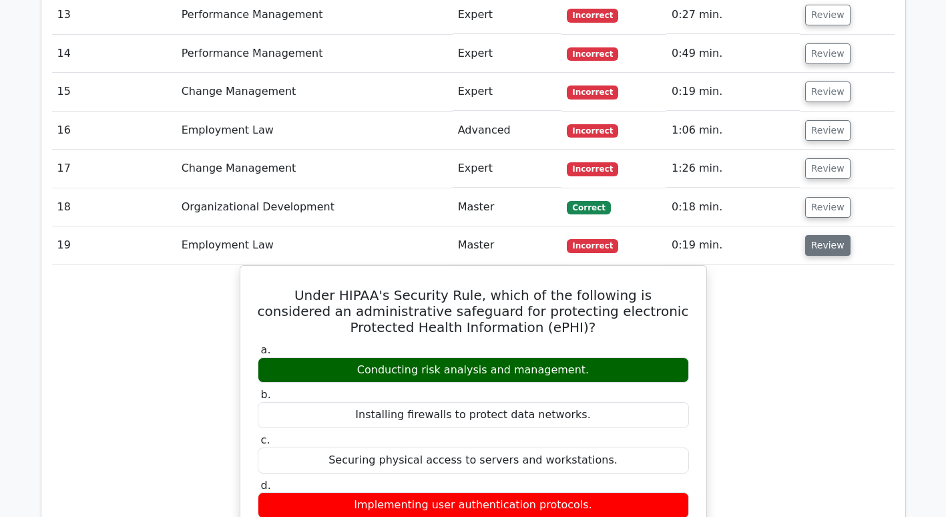
click at [825, 235] on button "Review" at bounding box center [827, 245] width 45 height 21
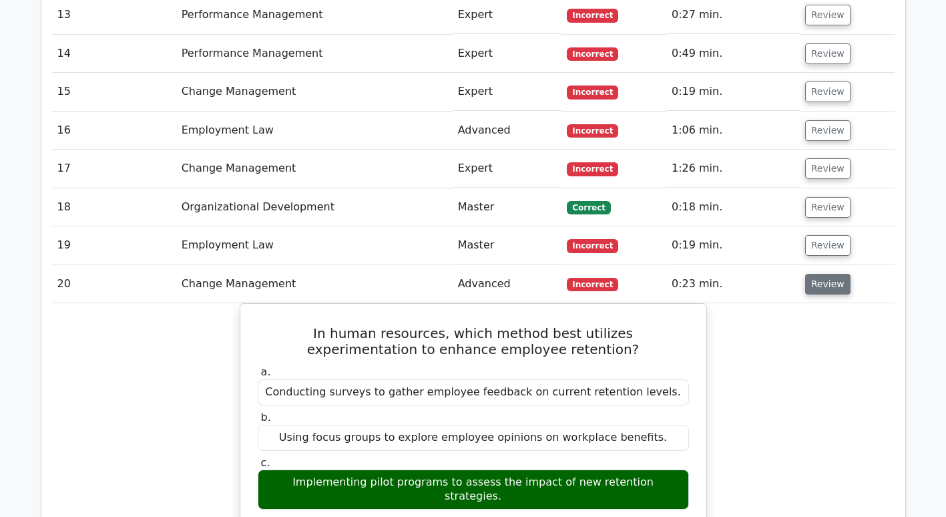
click at [823, 274] on button "Review" at bounding box center [827, 284] width 45 height 21
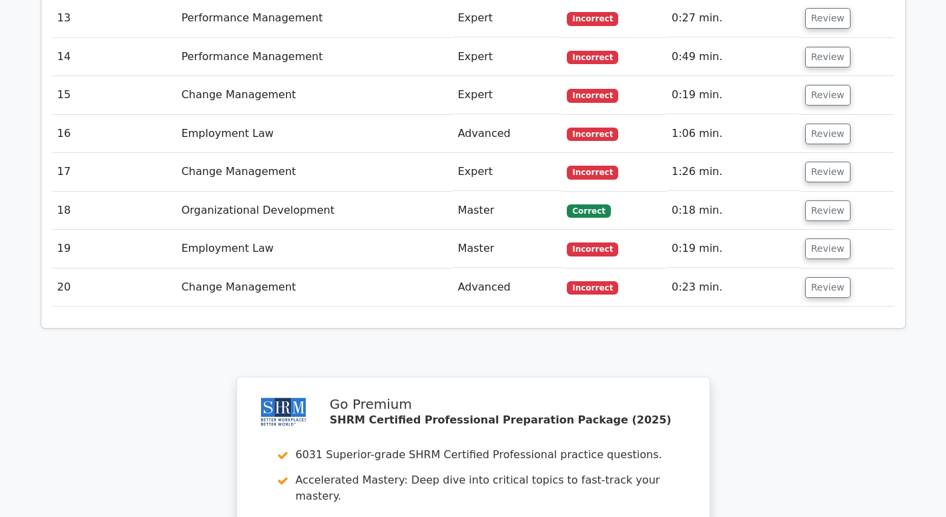
scroll to position [1920, 0]
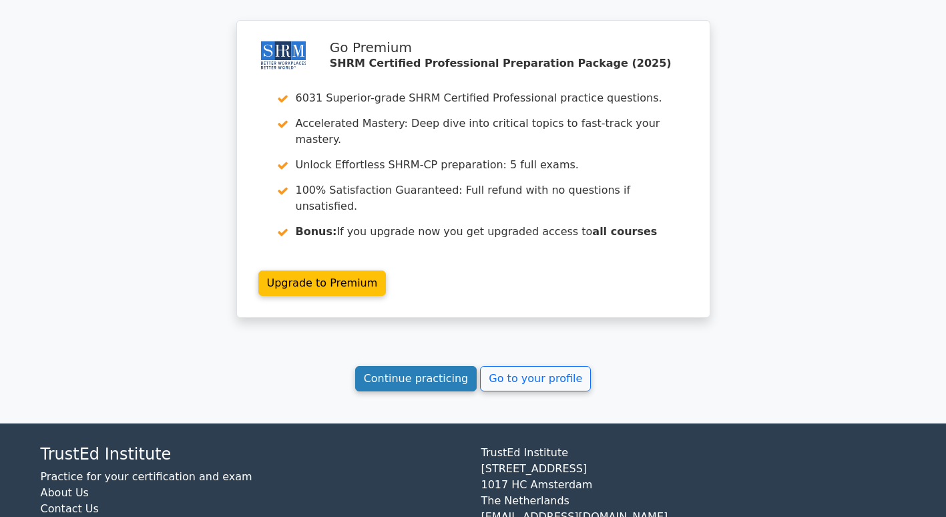
click at [405, 366] on link "Continue practicing" at bounding box center [416, 378] width 122 height 25
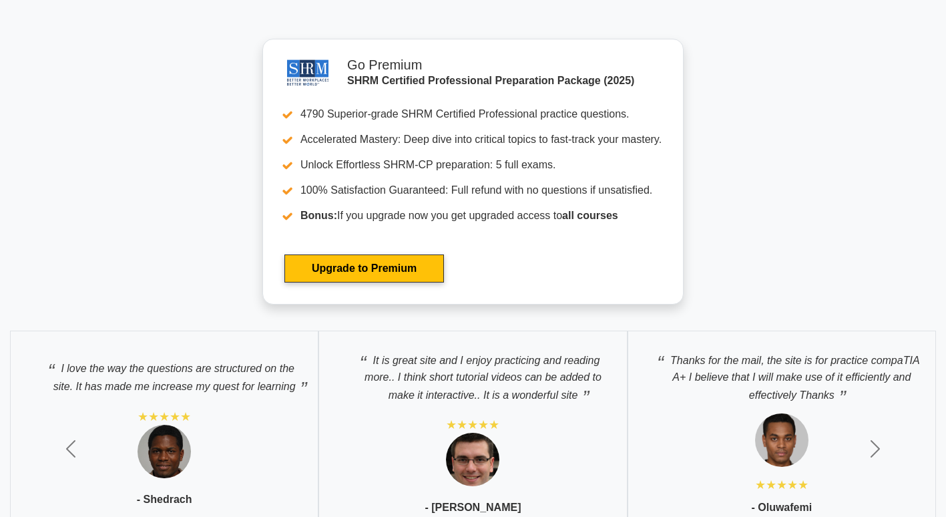
scroll to position [3379, 0]
